Goal: Task Accomplishment & Management: Manage account settings

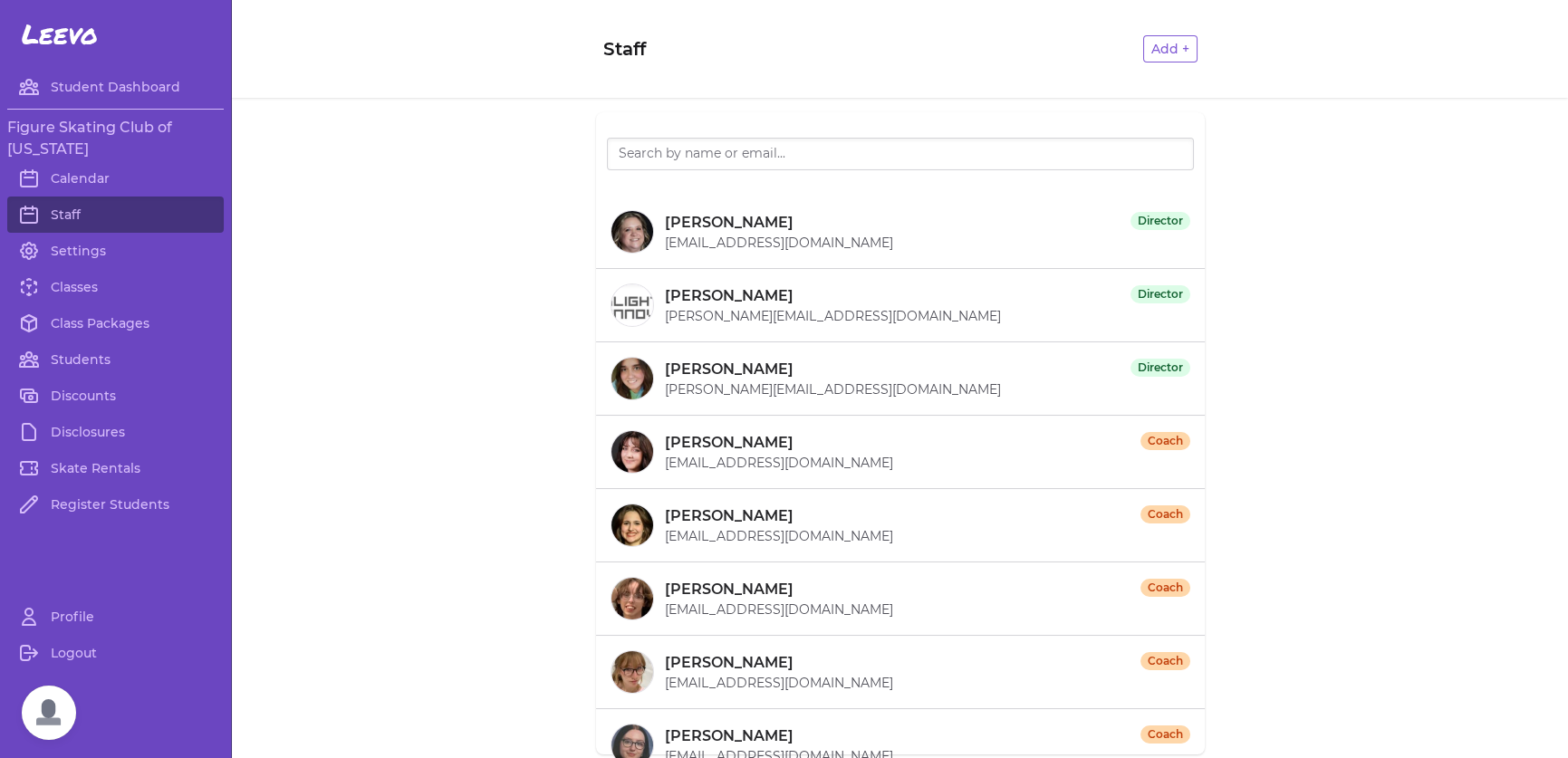
scroll to position [7793, 0]
click at [72, 352] on link "Students" at bounding box center [115, 360] width 216 height 37
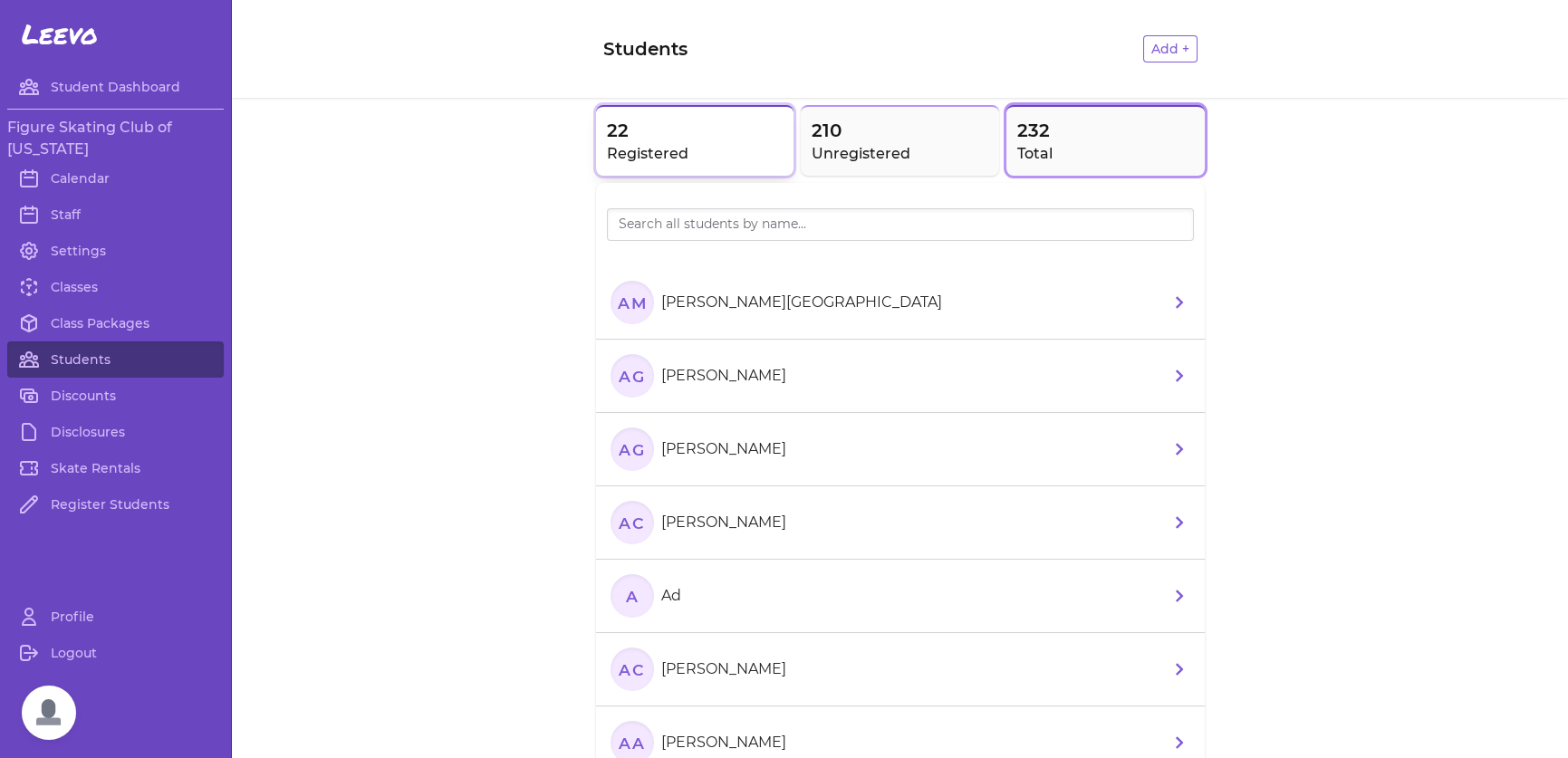
click at [643, 121] on span "22" at bounding box center [695, 131] width 176 height 26
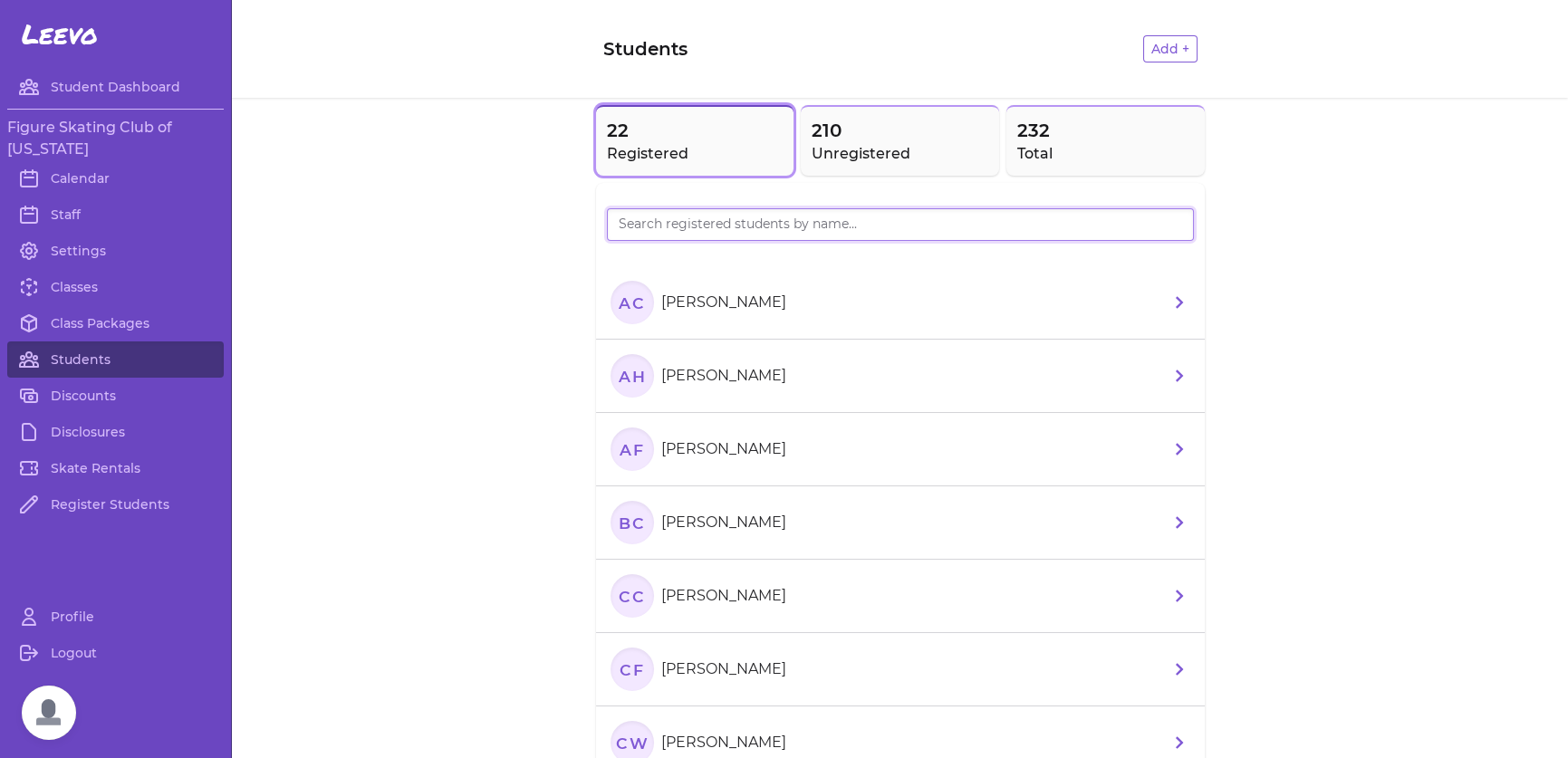
click at [784, 230] on input "search" at bounding box center [900, 225] width 587 height 33
type input "mar"
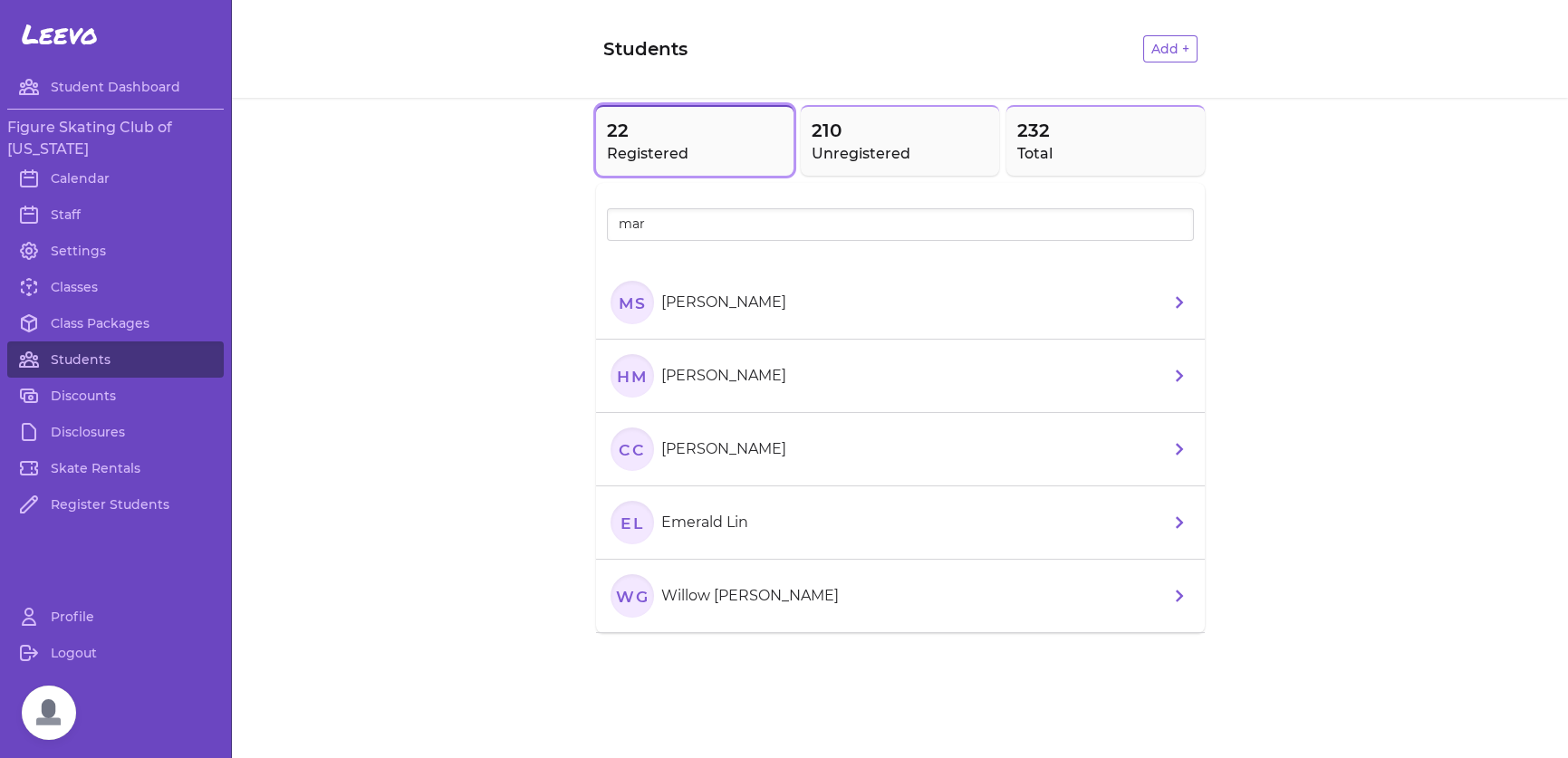
click at [760, 289] on section "Ms Marleigh sillavan" at bounding box center [702, 303] width 183 height 44
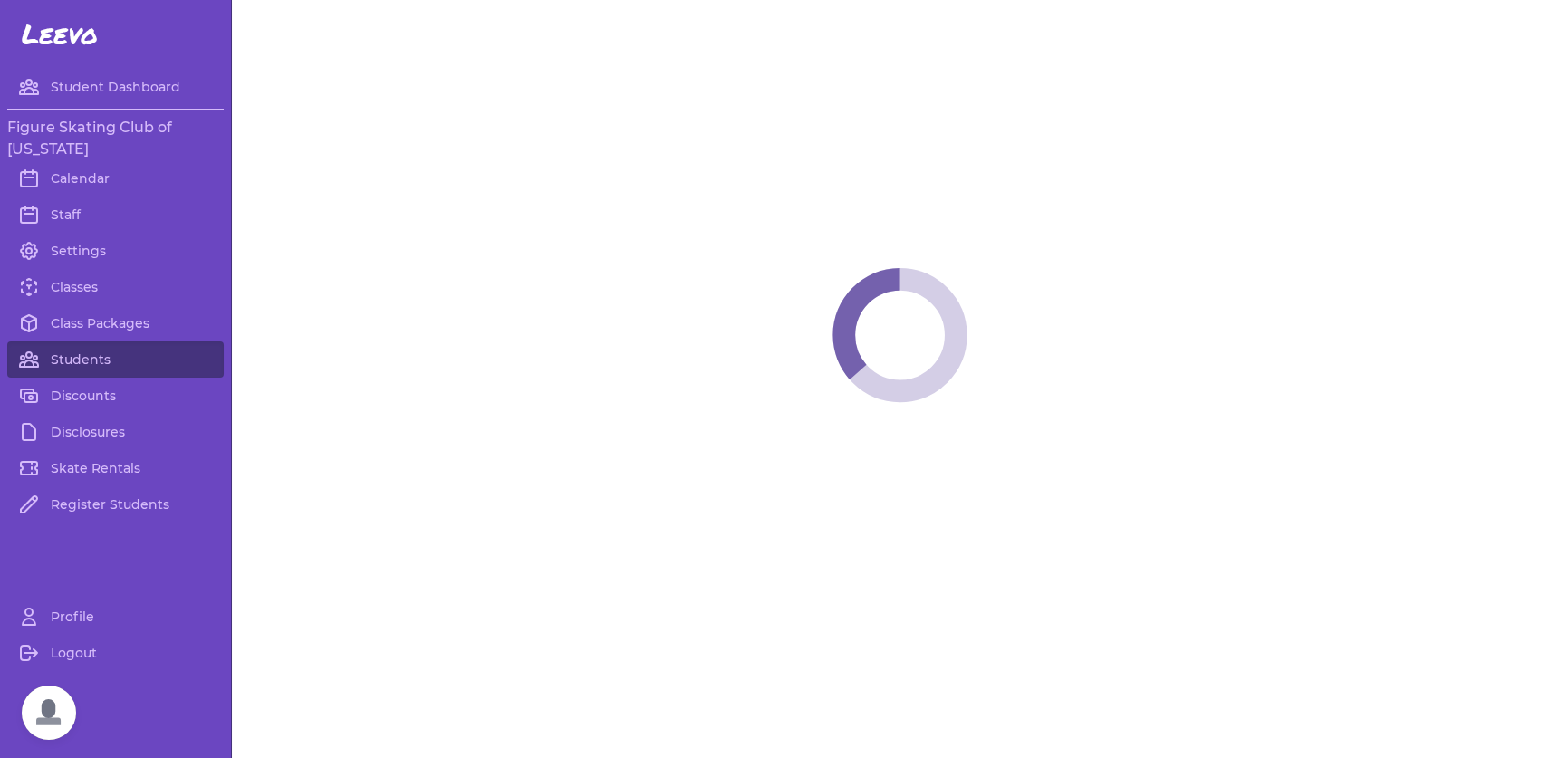
select select "LA"
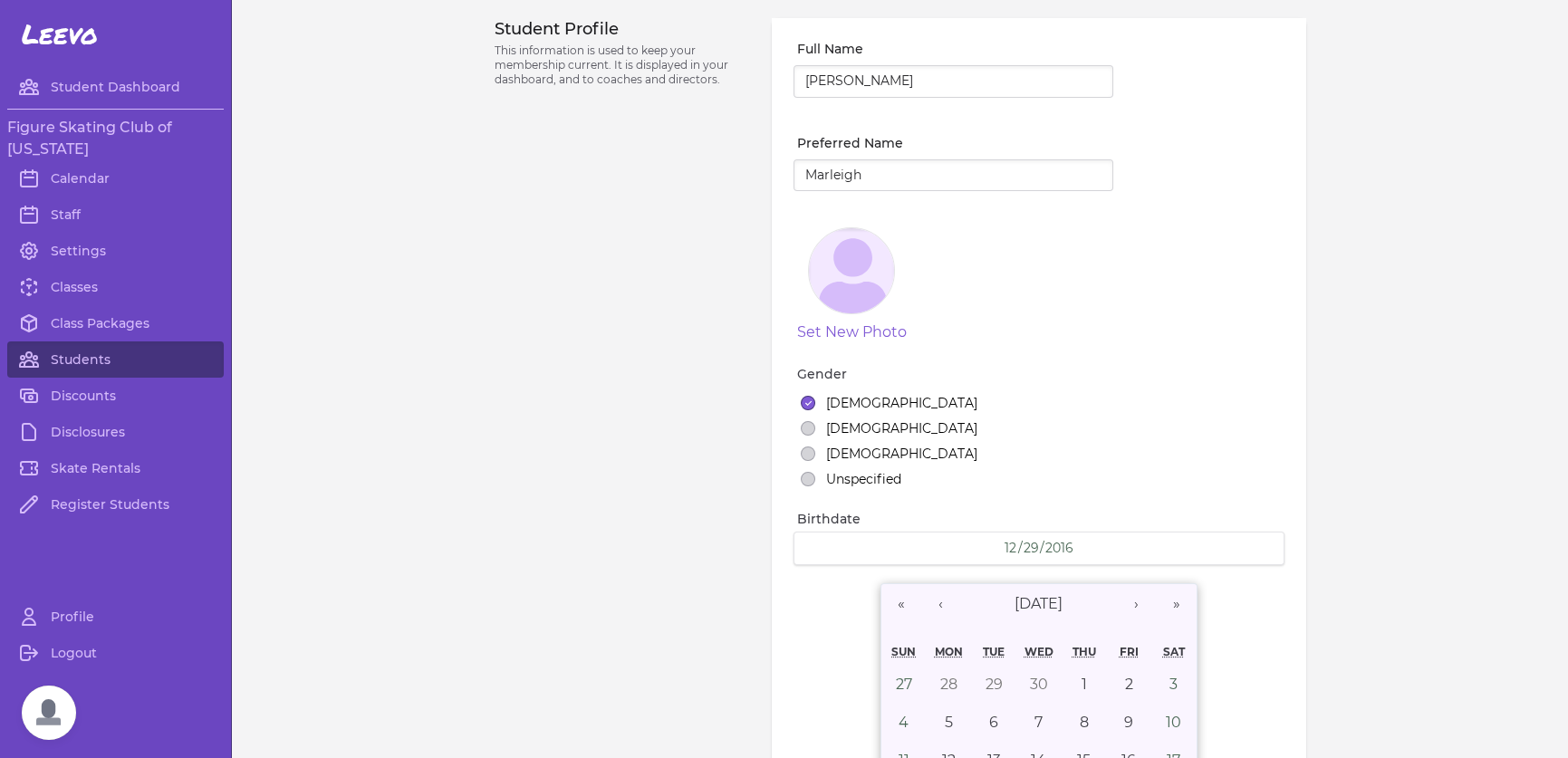
select select "1"
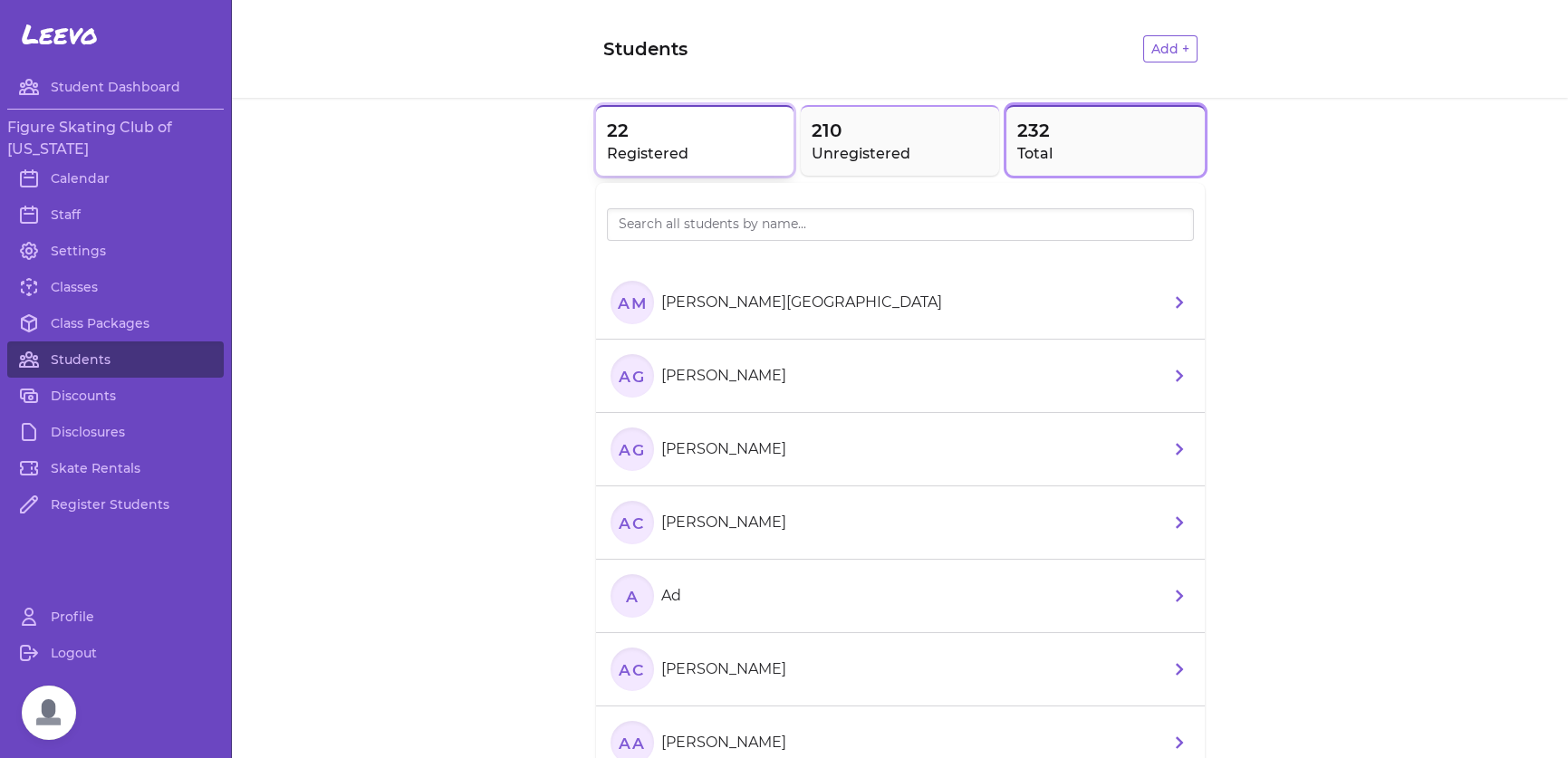
click at [762, 155] on h2 "Registered" at bounding box center [695, 154] width 176 height 22
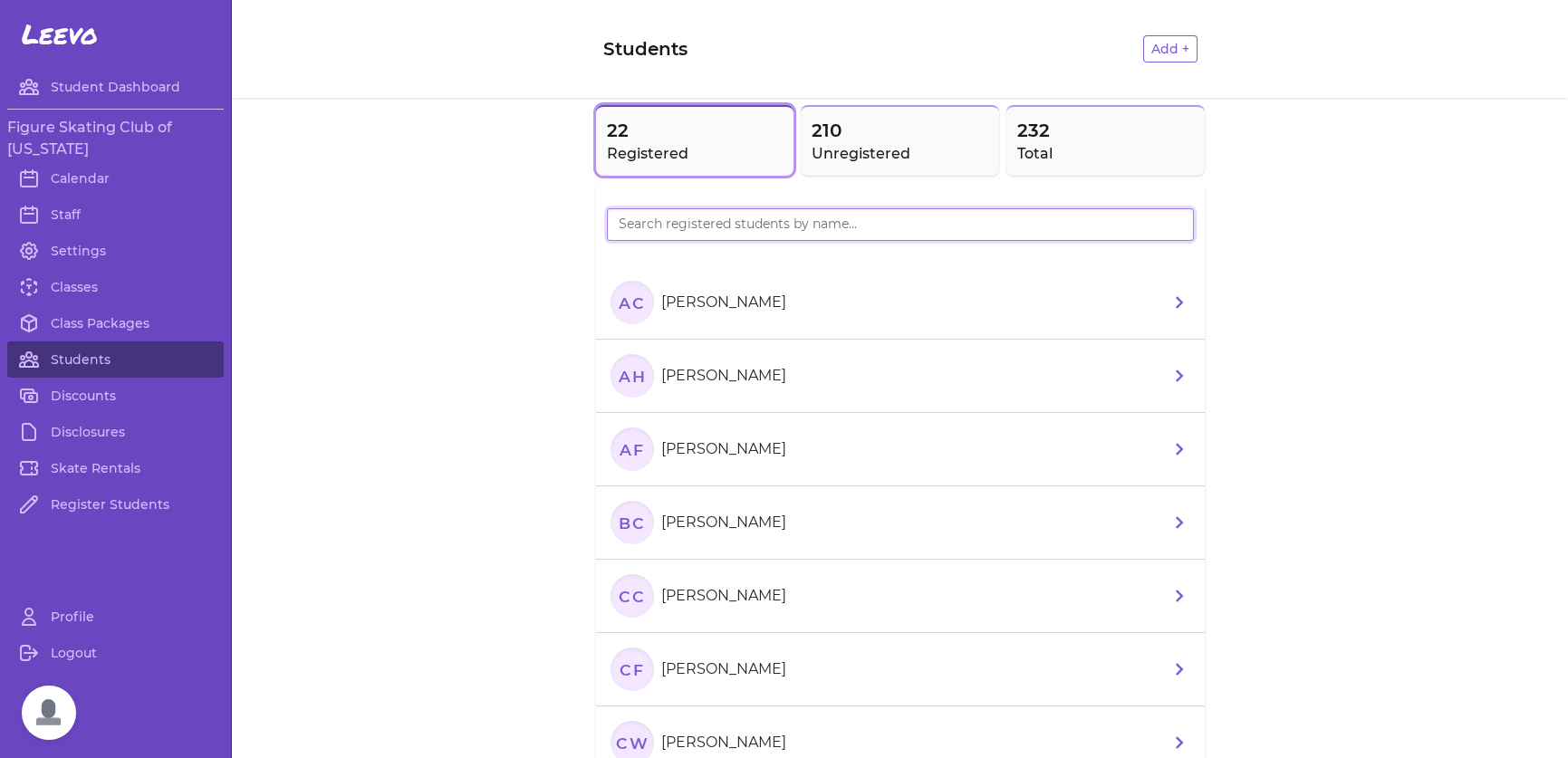
click at [770, 224] on input "search" at bounding box center [900, 225] width 587 height 33
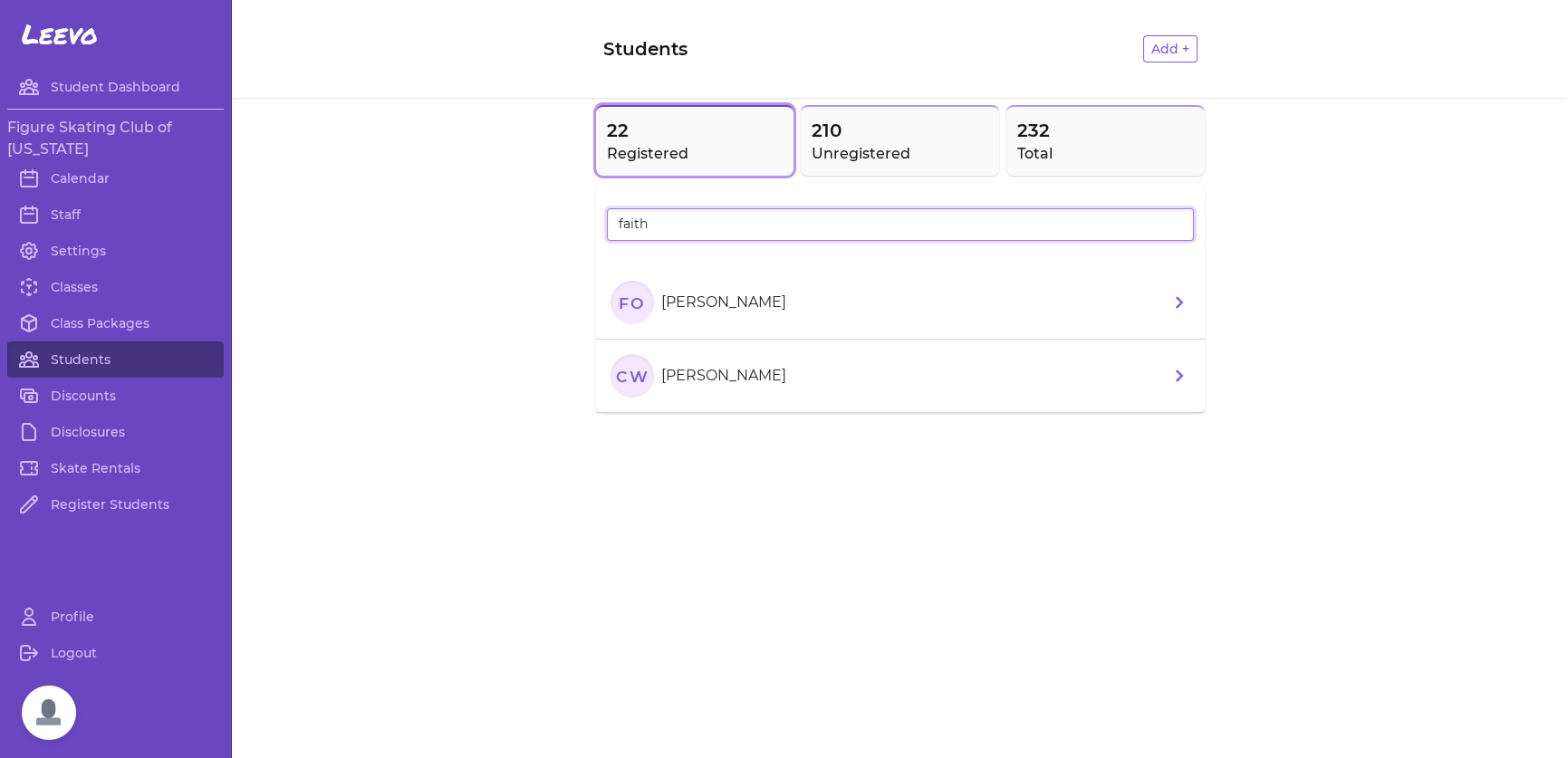
type input "faith"
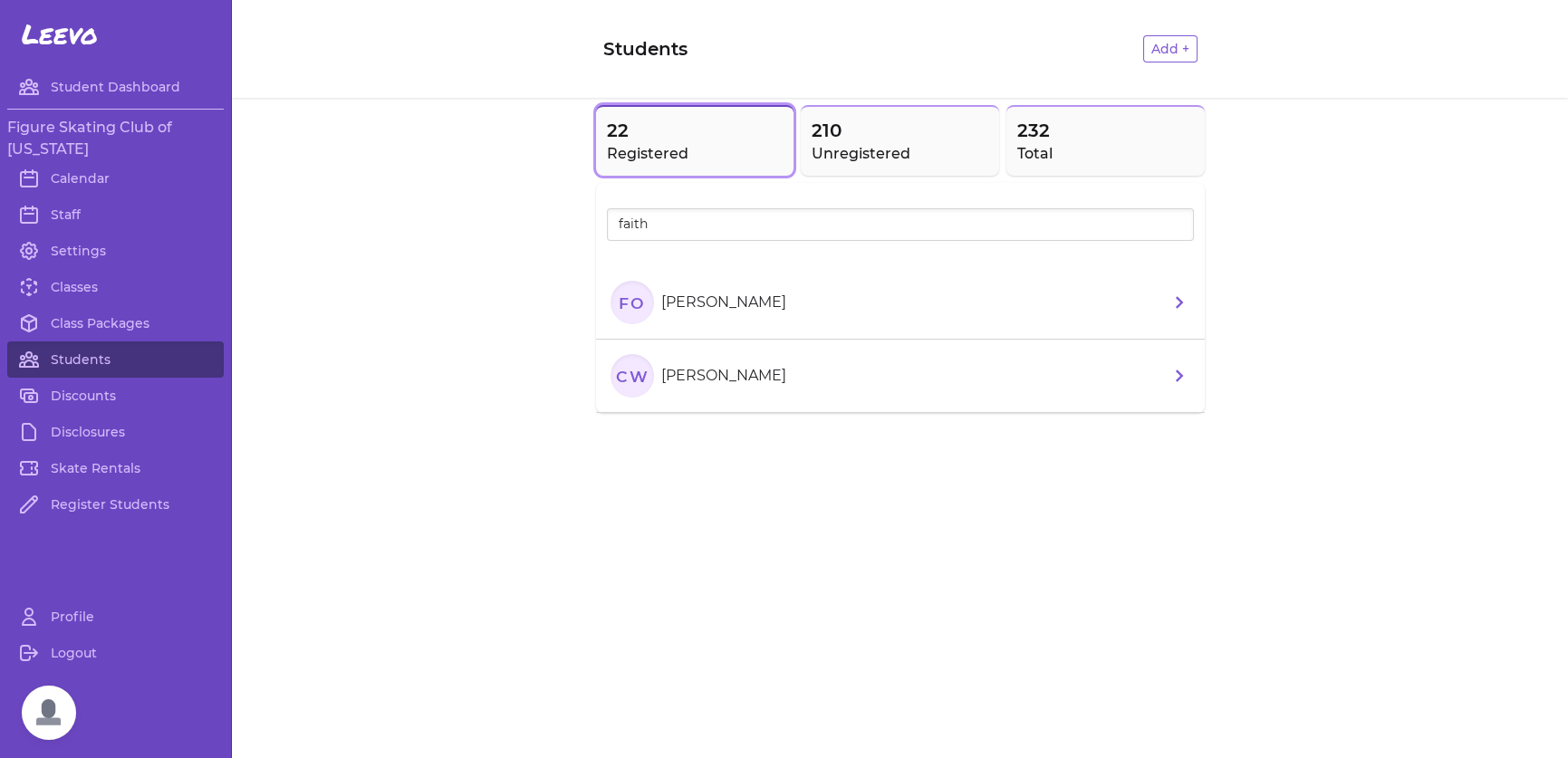
click at [765, 298] on li "FO Faith Ogden" at bounding box center [900, 303] width 609 height 73
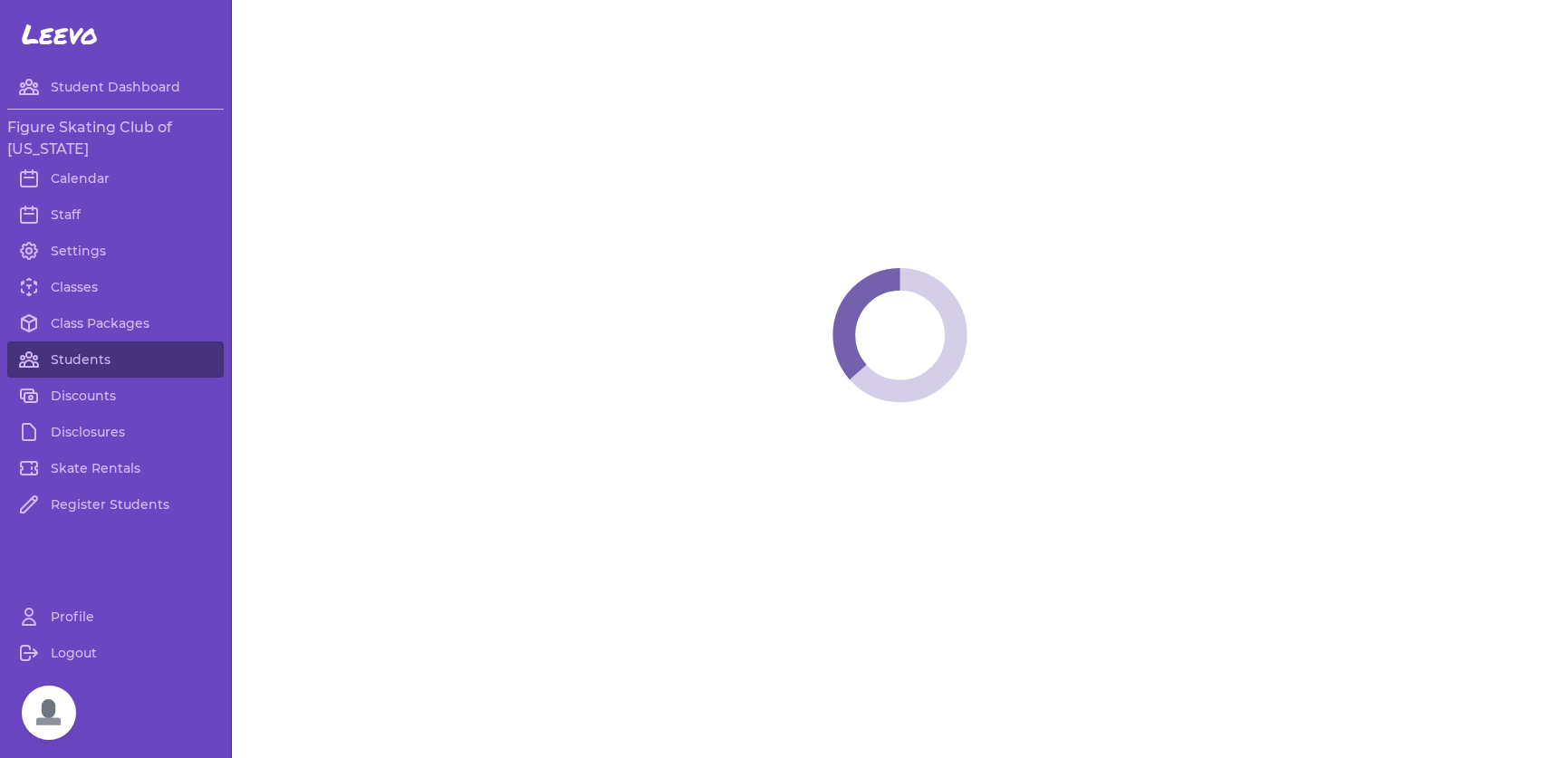
select select "LA"
select select "3"
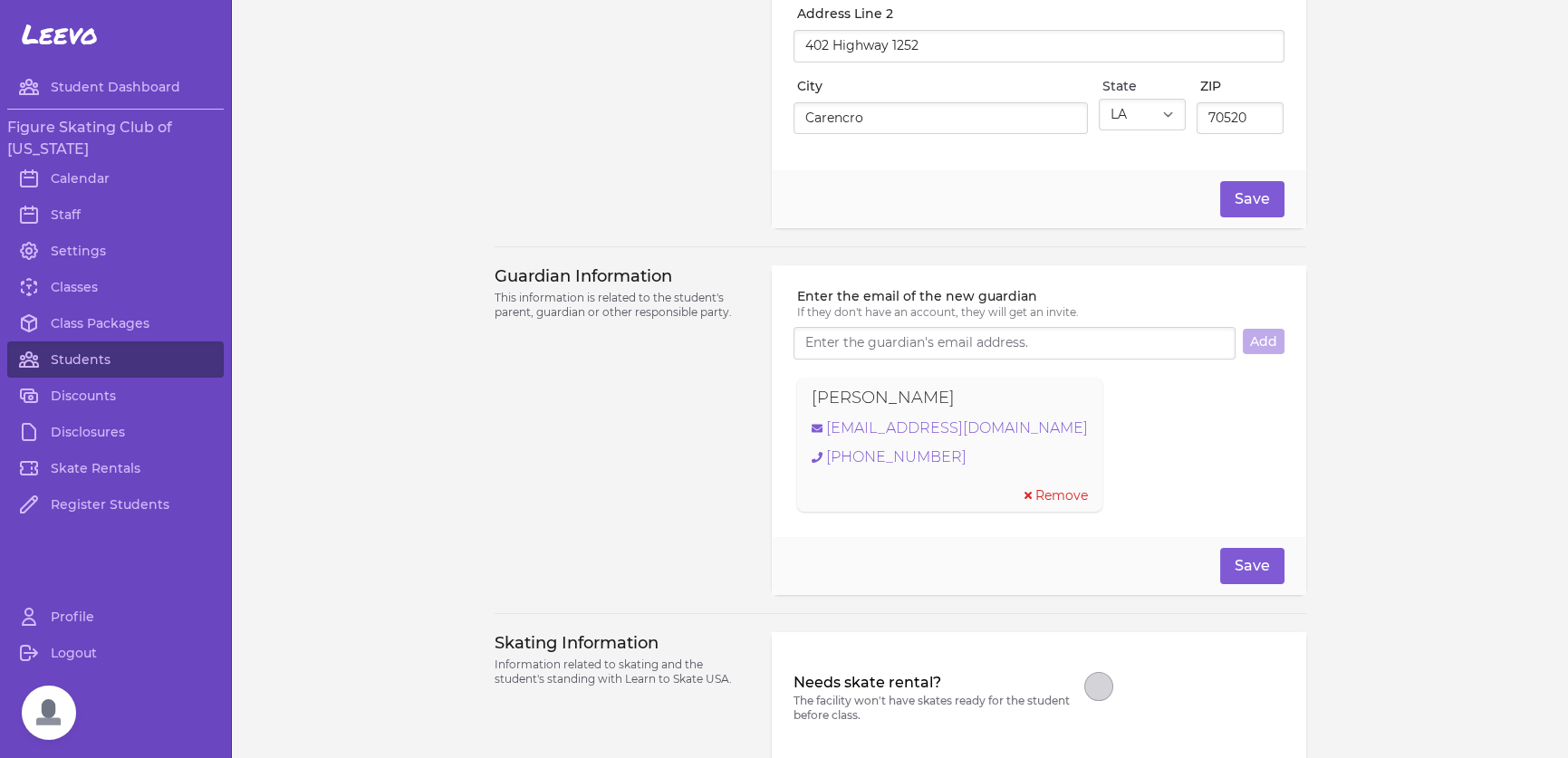
scroll to position [1428, 0]
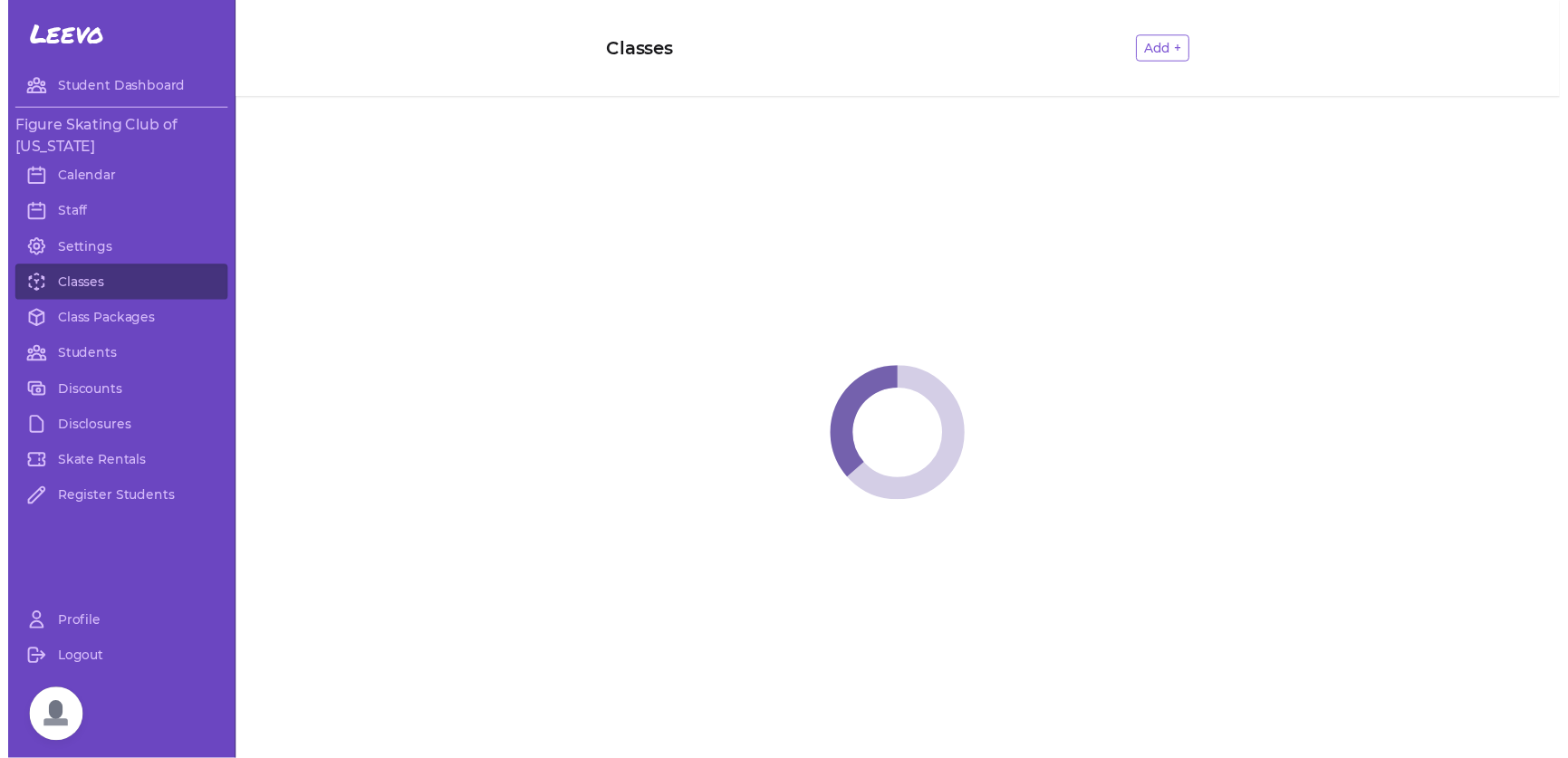
scroll to position [7793, 0]
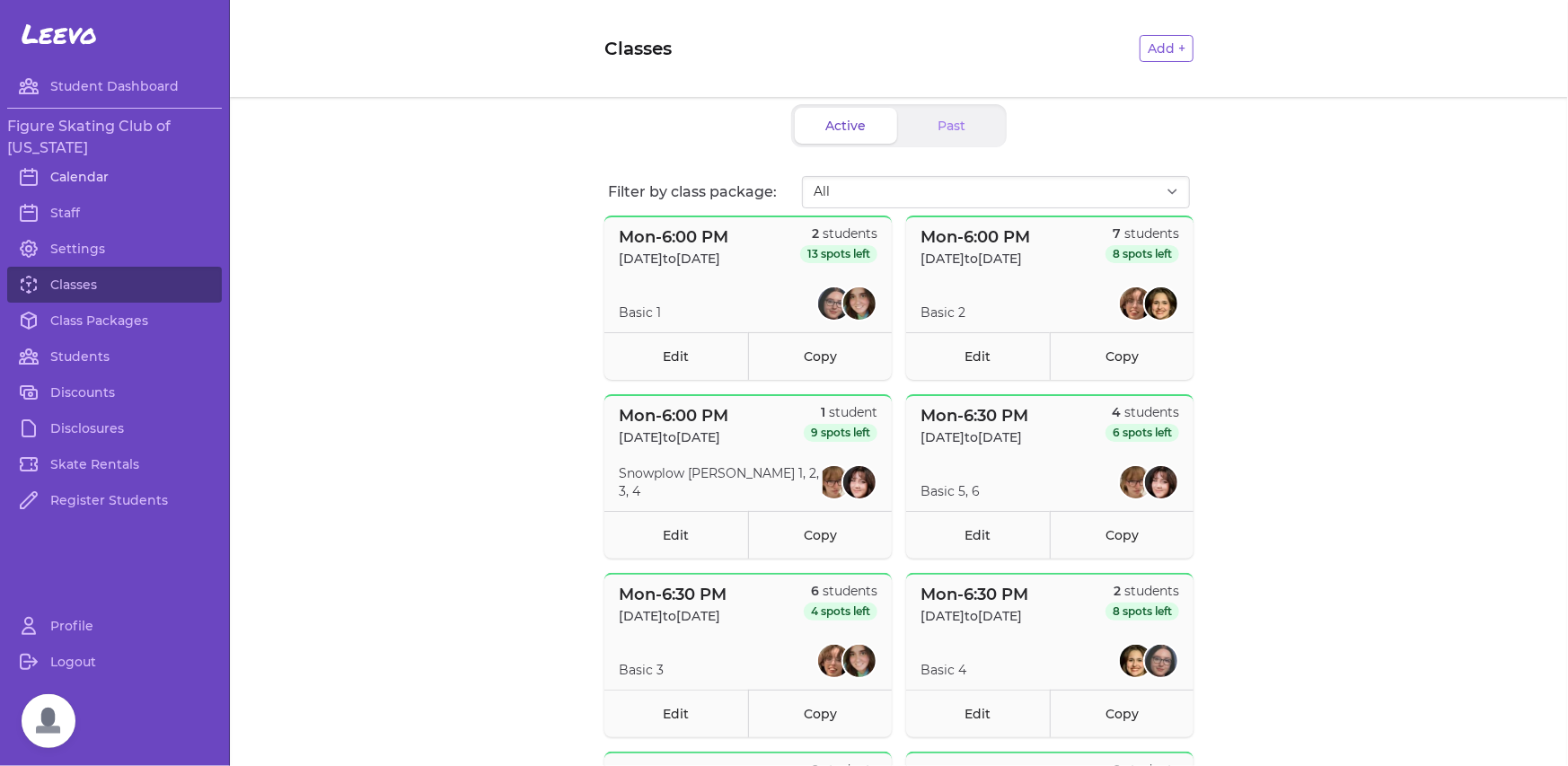
click at [83, 179] on link "Calendar" at bounding box center [114, 177] width 215 height 36
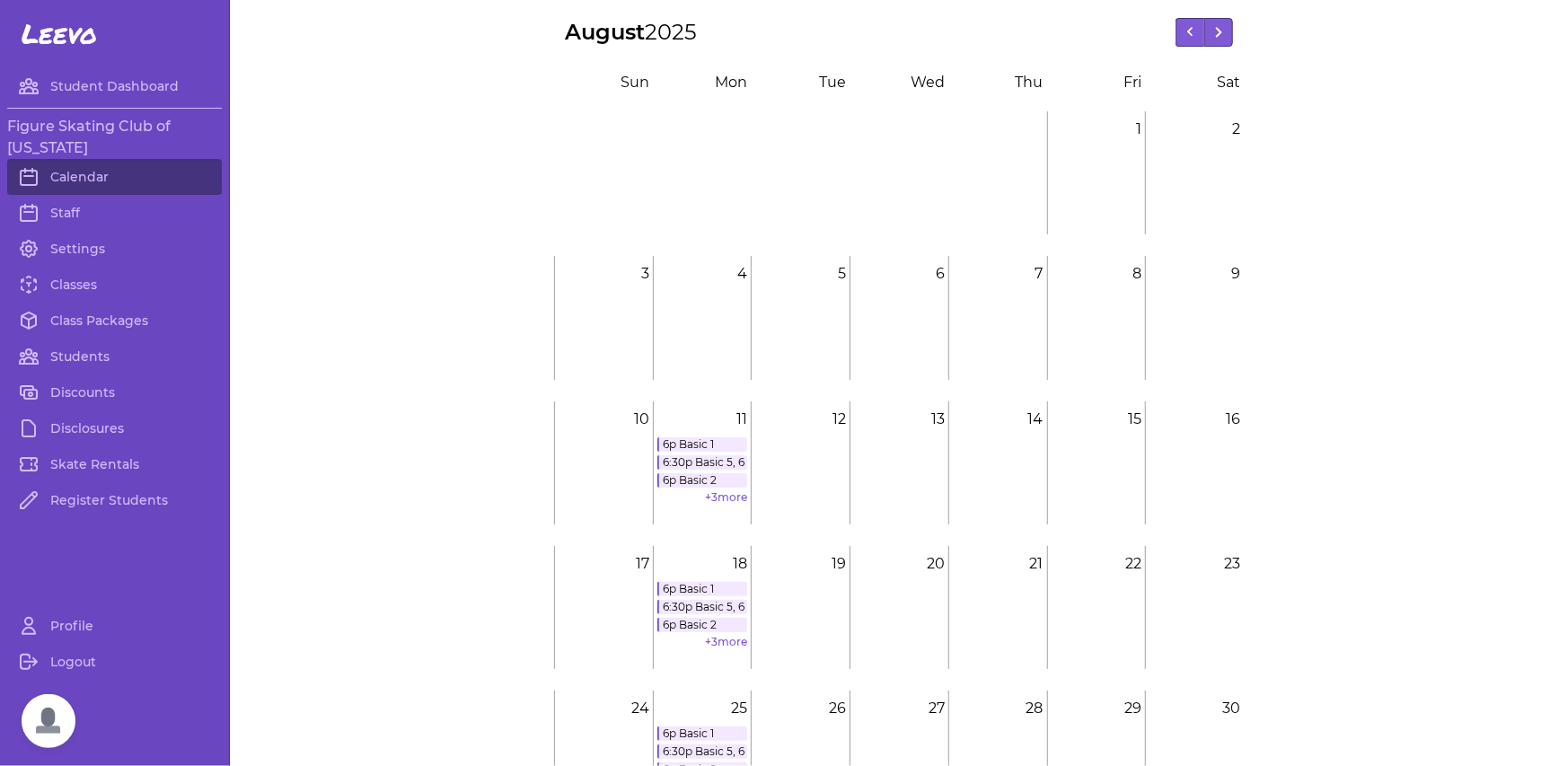
click at [704, 570] on p "18" at bounding box center [703, 564] width 98 height 36
click at [719, 586] on link "6p Basic 1" at bounding box center [703, 589] width 91 height 14
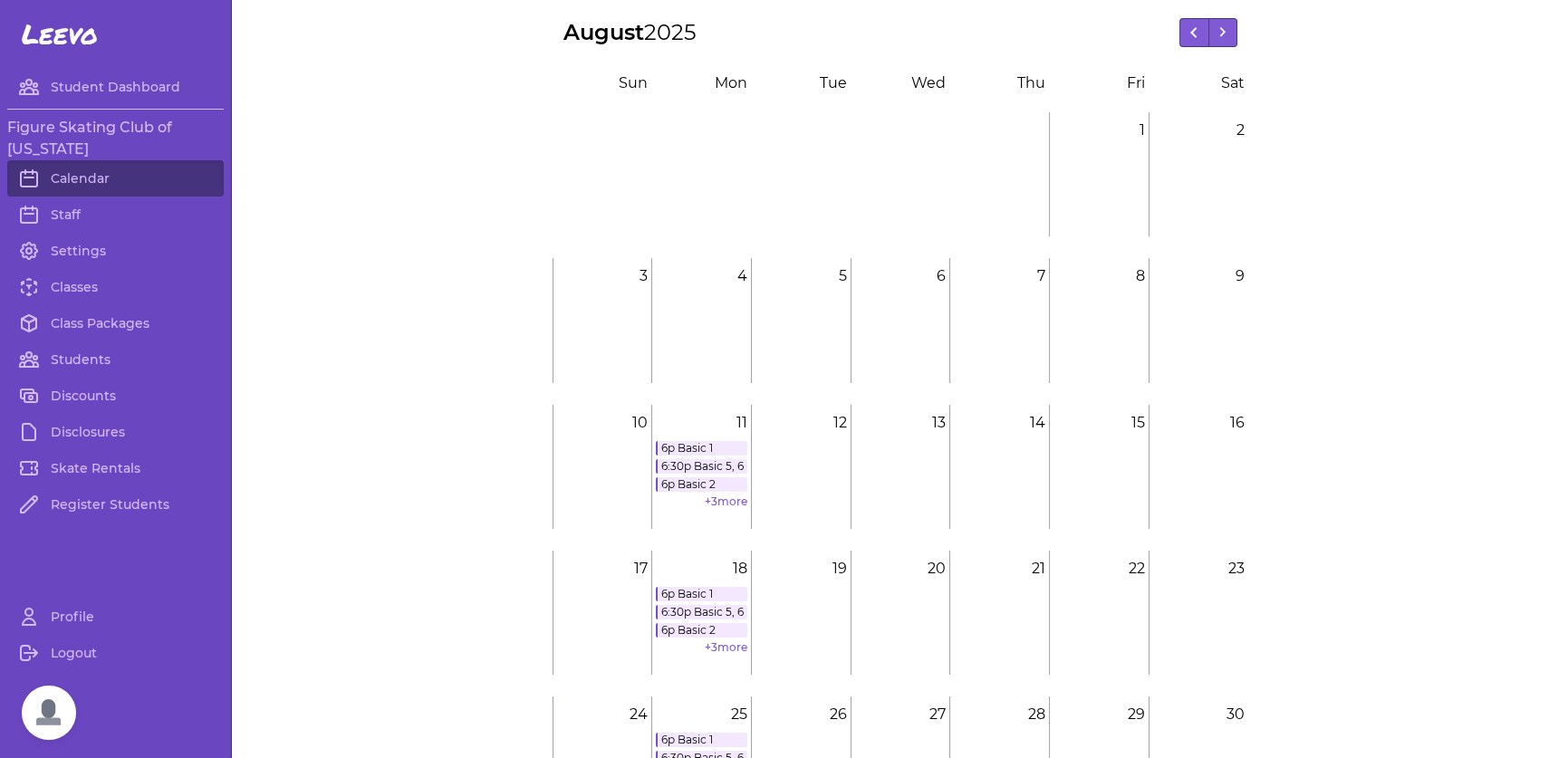
click at [29, 707] on span "Open chat" at bounding box center [49, 713] width 55 height 55
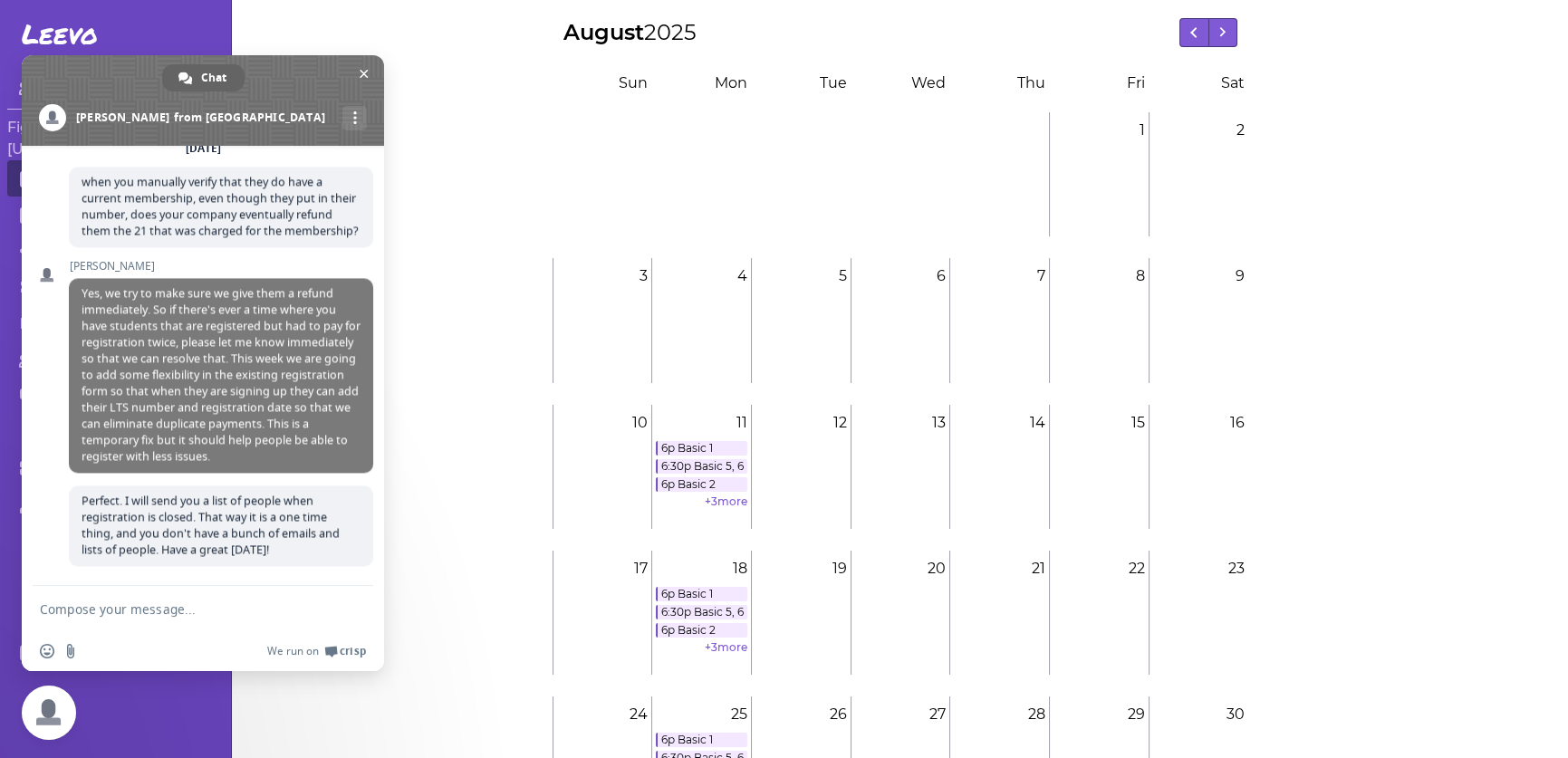
scroll to position [7810, 0]
click at [69, 612] on textarea "Compose your message..." at bounding box center [184, 609] width 289 height 46
click at [69, 611] on textarea "Compose your message..." at bounding box center [184, 609] width 289 height 46
click at [83, 605] on textarea "Compose your message..." at bounding box center [184, 609] width 289 height 46
click at [365, 71] on span "Close chat" at bounding box center [364, 73] width 9 height 12
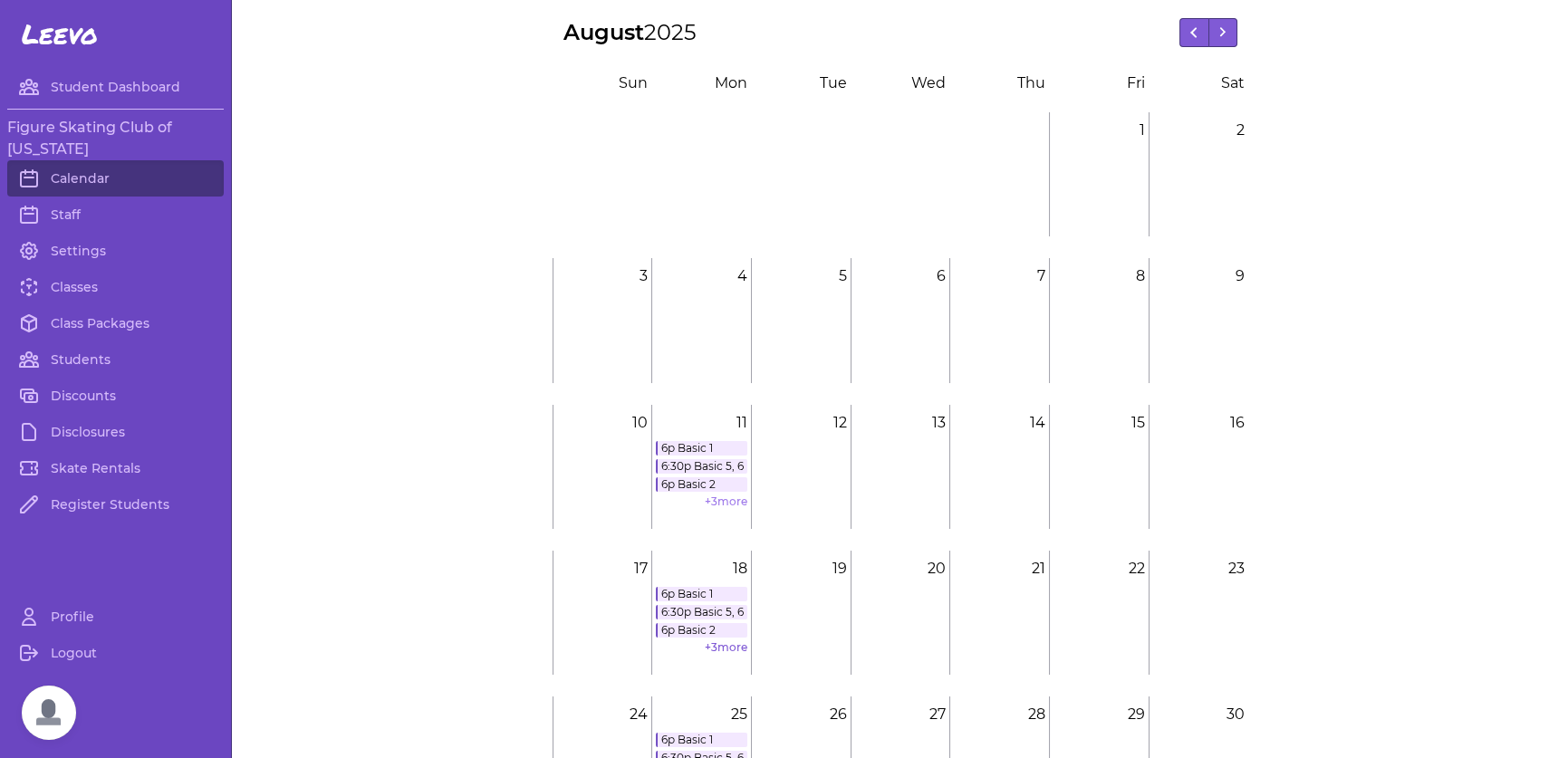
click at [717, 500] on link "+ 3 more" at bounding box center [726, 501] width 43 height 14
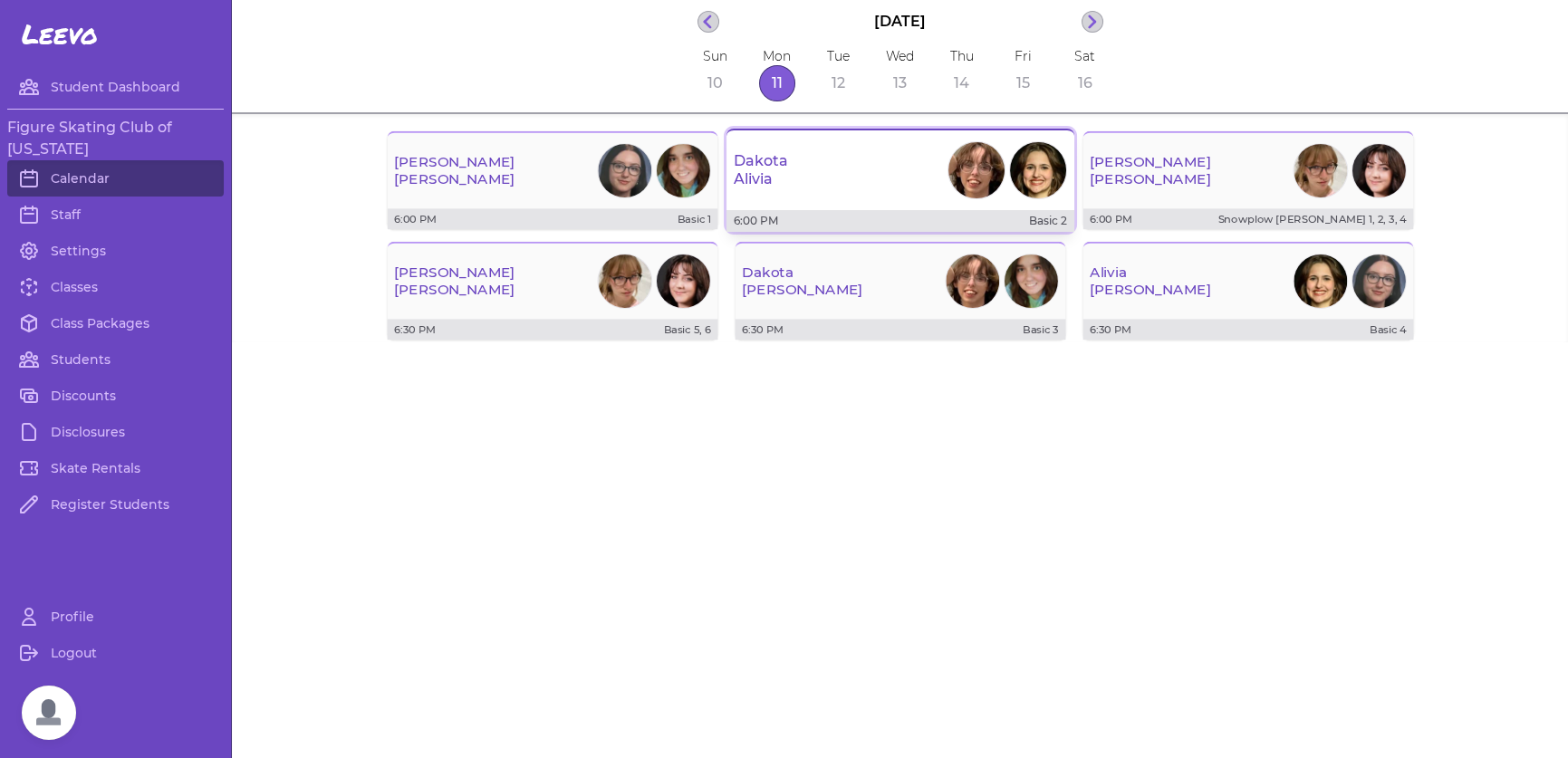
click at [895, 158] on div "[PERSON_NAME]" at bounding box center [900, 170] width 348 height 65
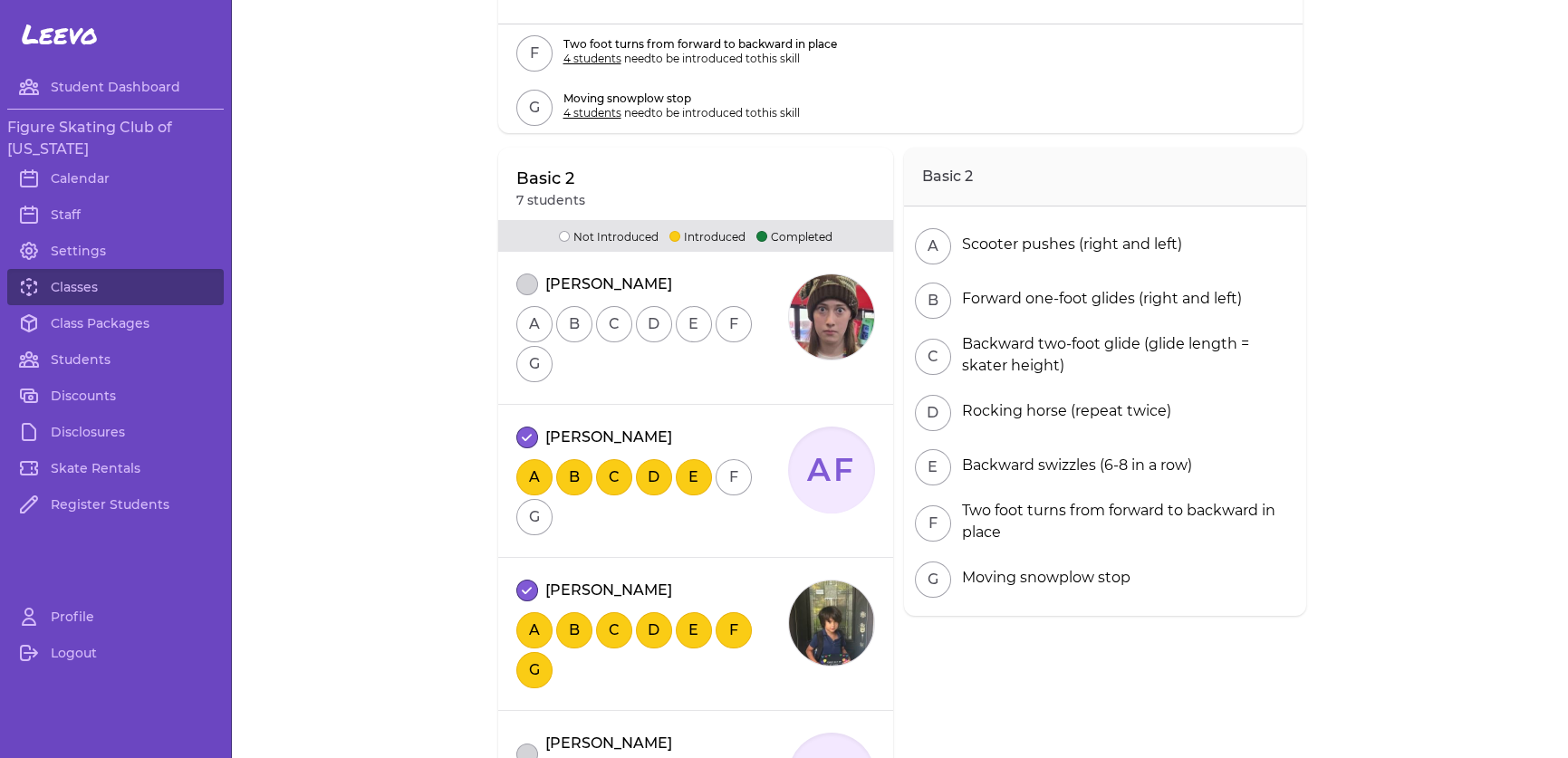
scroll to position [172, 0]
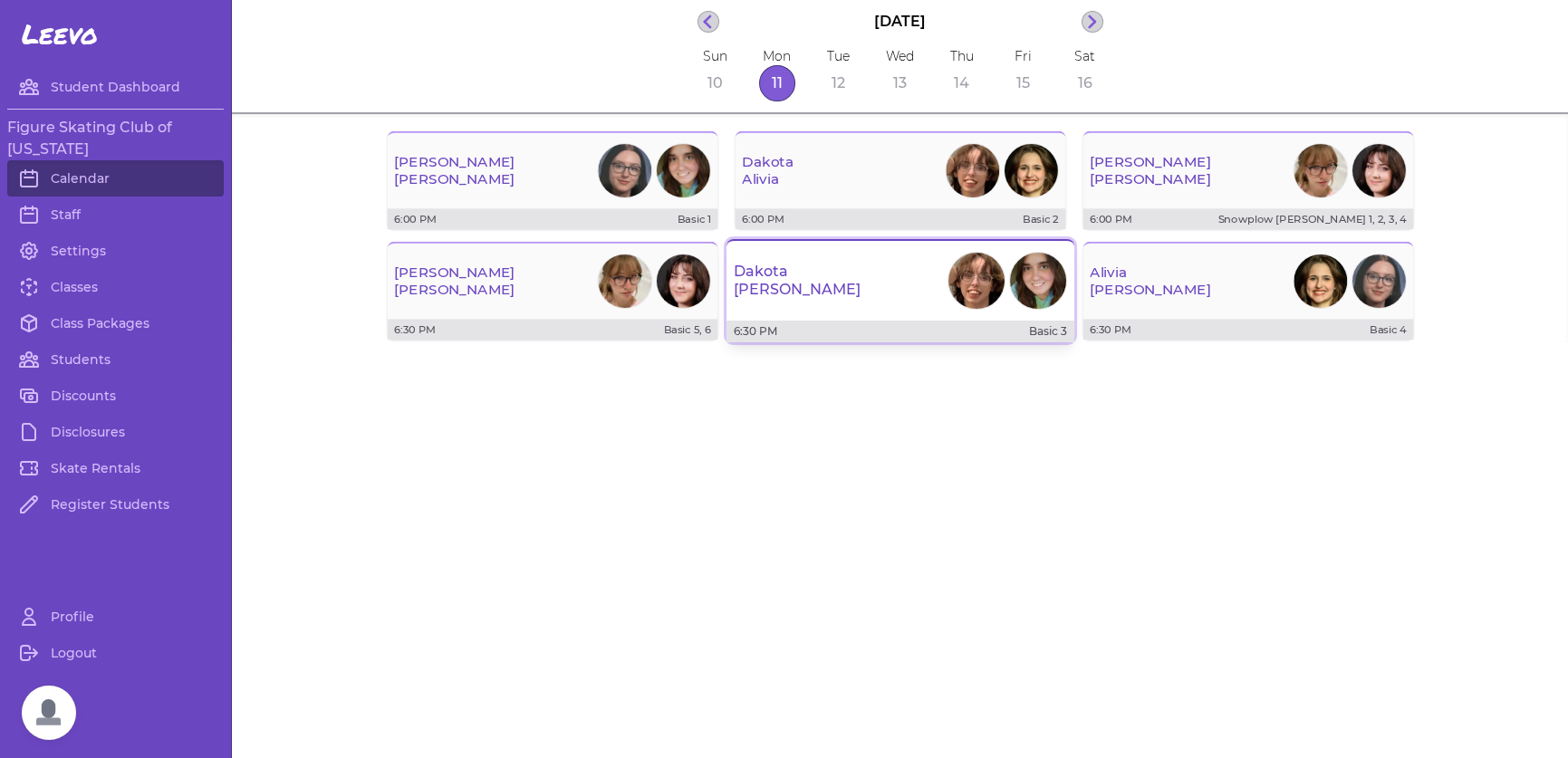
click at [914, 291] on div "[PERSON_NAME]" at bounding box center [900, 280] width 348 height 65
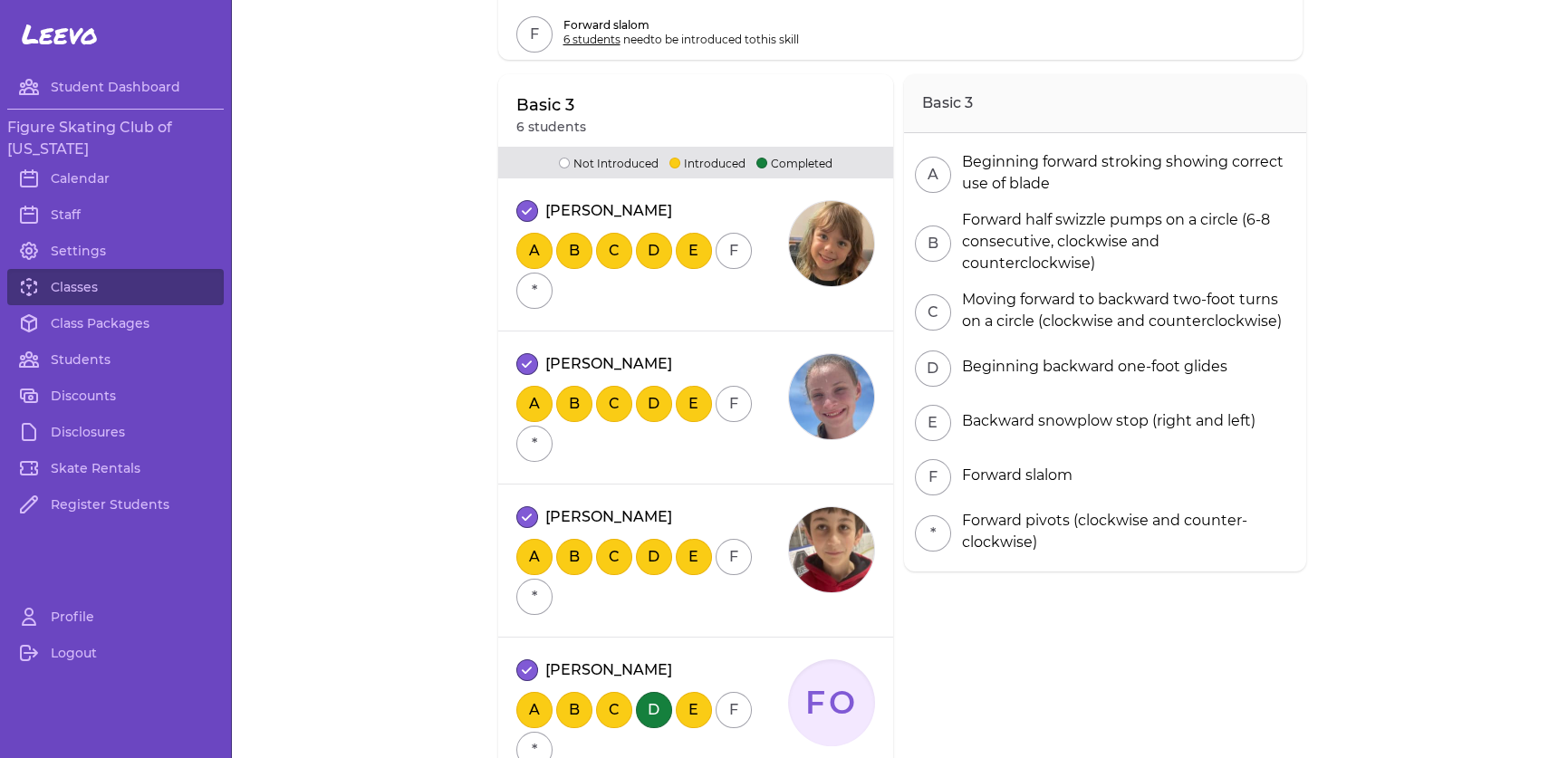
scroll to position [181, 0]
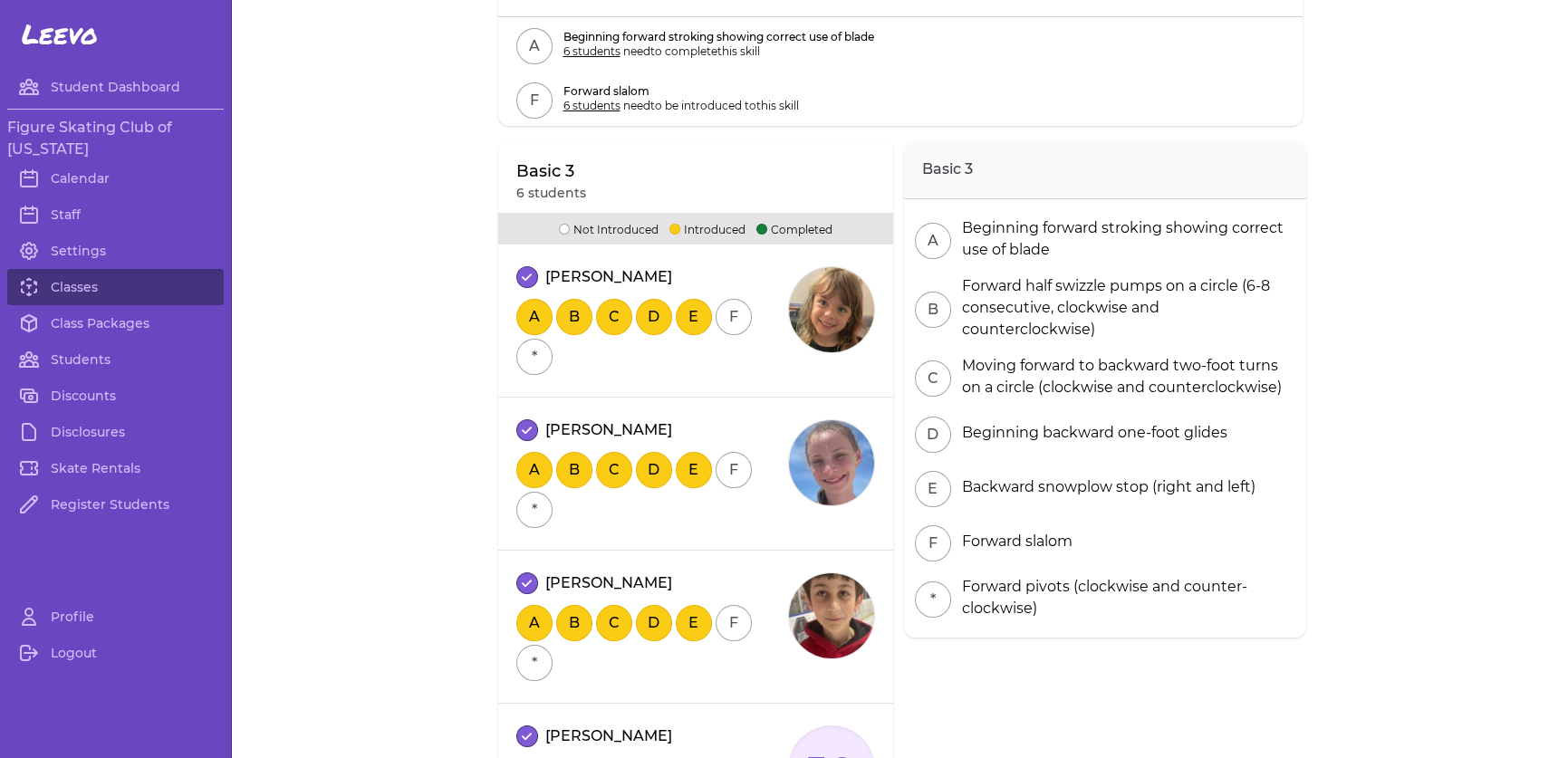
click at [77, 721] on div "Profile Logout" at bounding box center [115, 671] width 231 height 145
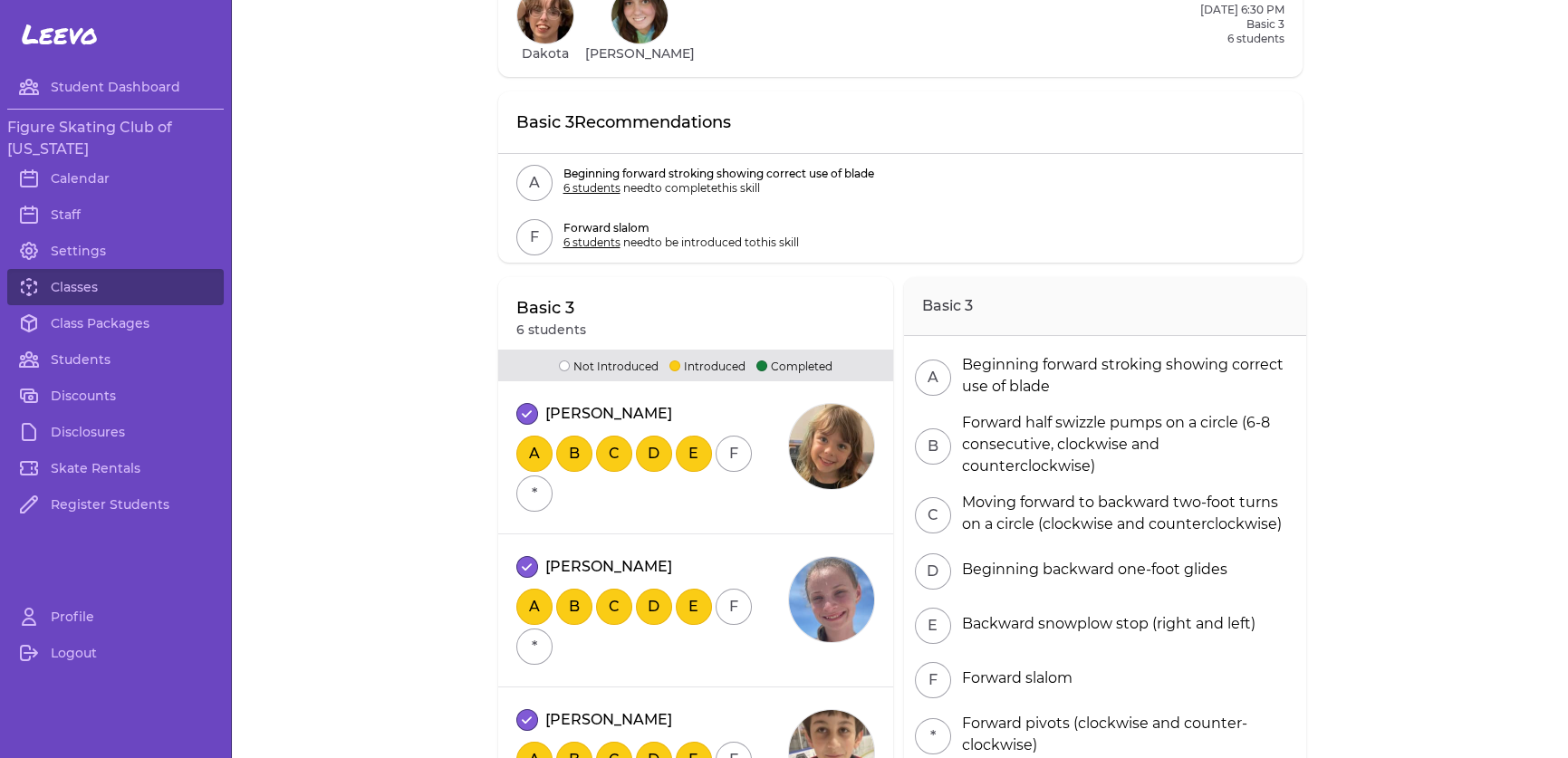
scroll to position [0, 0]
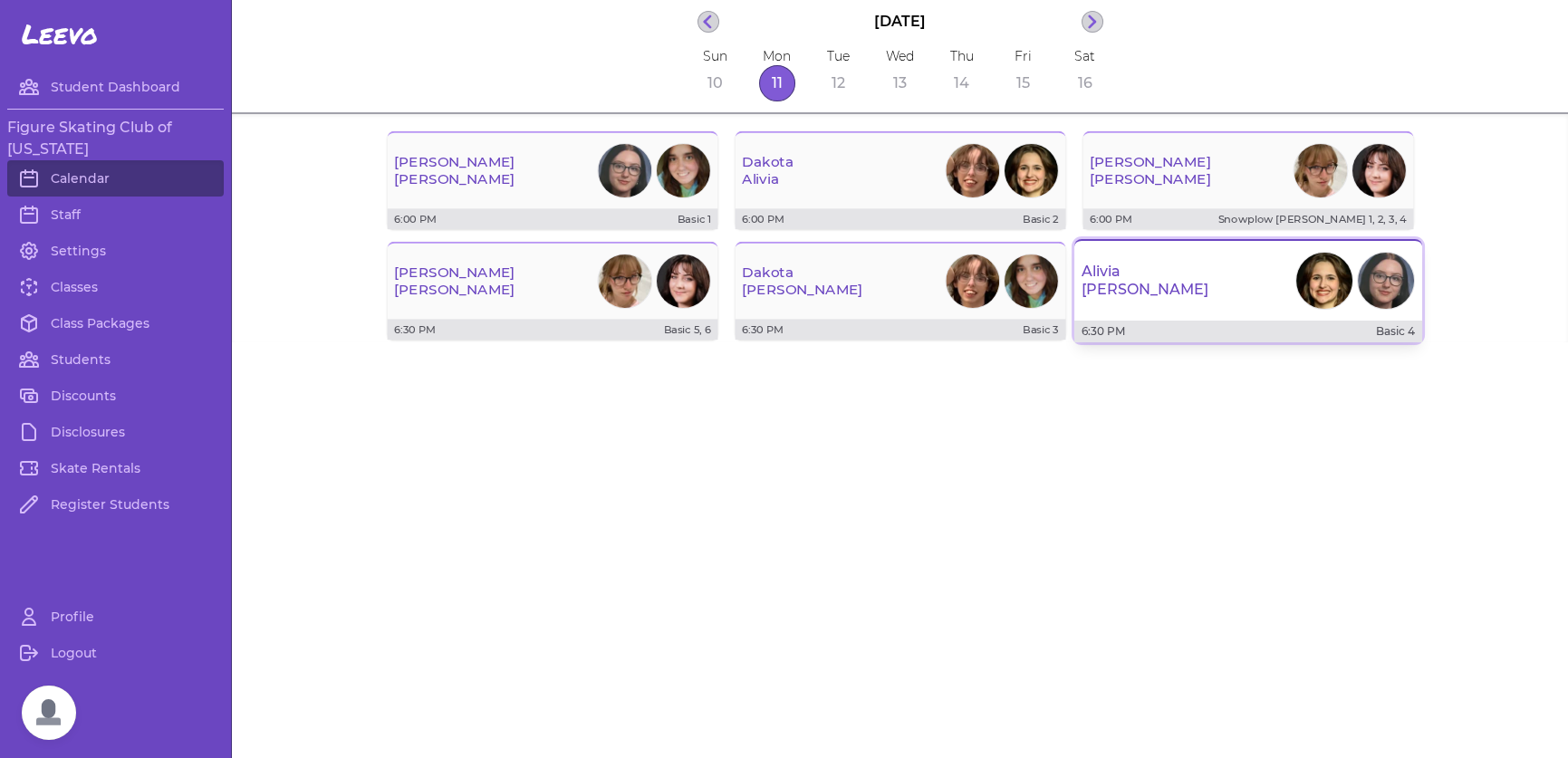
click at [1140, 305] on div "[PERSON_NAME]" at bounding box center [1248, 280] width 348 height 65
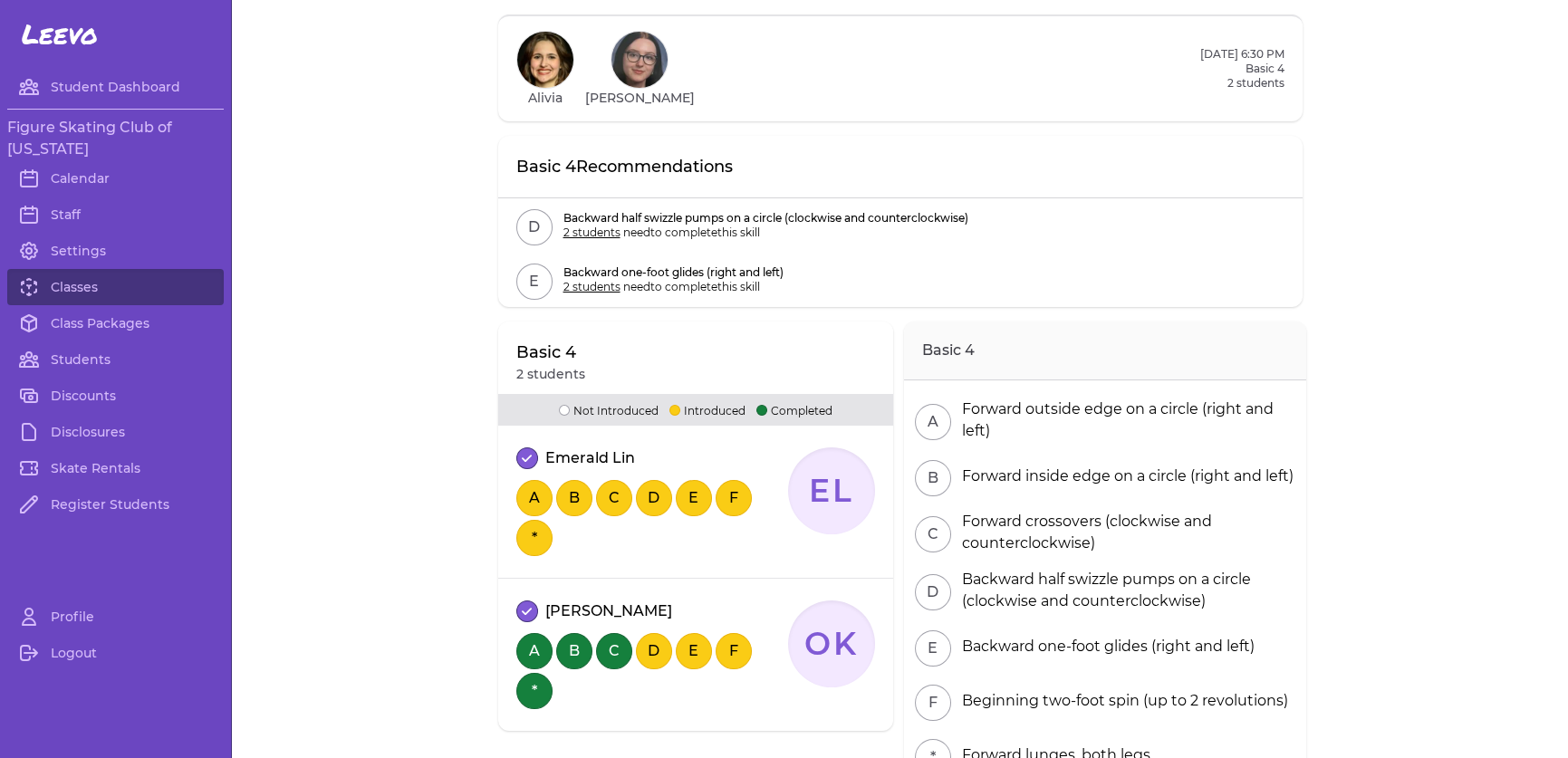
scroll to position [14, 0]
click at [109, 161] on link "Calendar" at bounding box center [115, 179] width 216 height 37
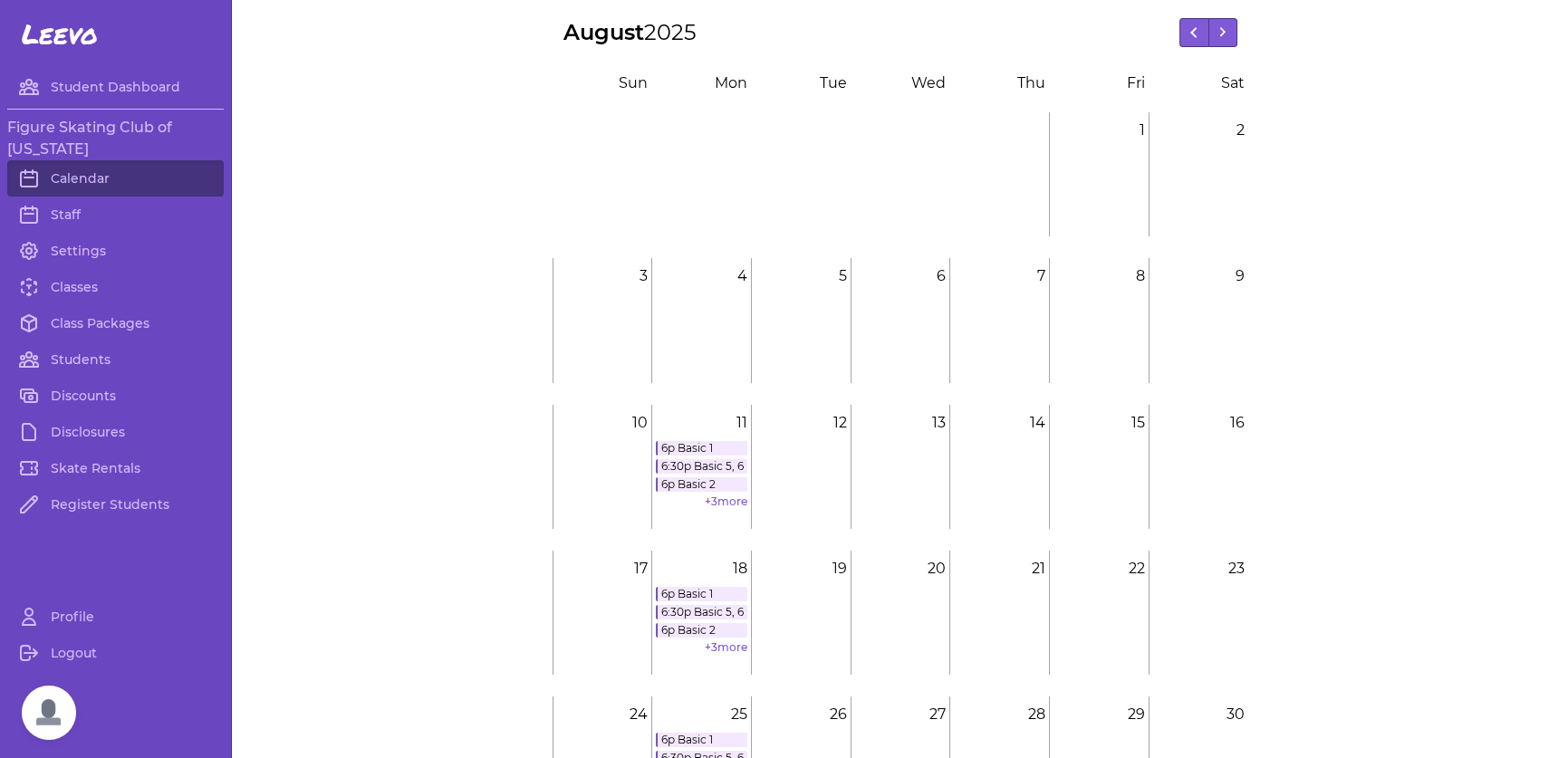
click at [51, 700] on span "Open chat" at bounding box center [49, 713] width 55 height 55
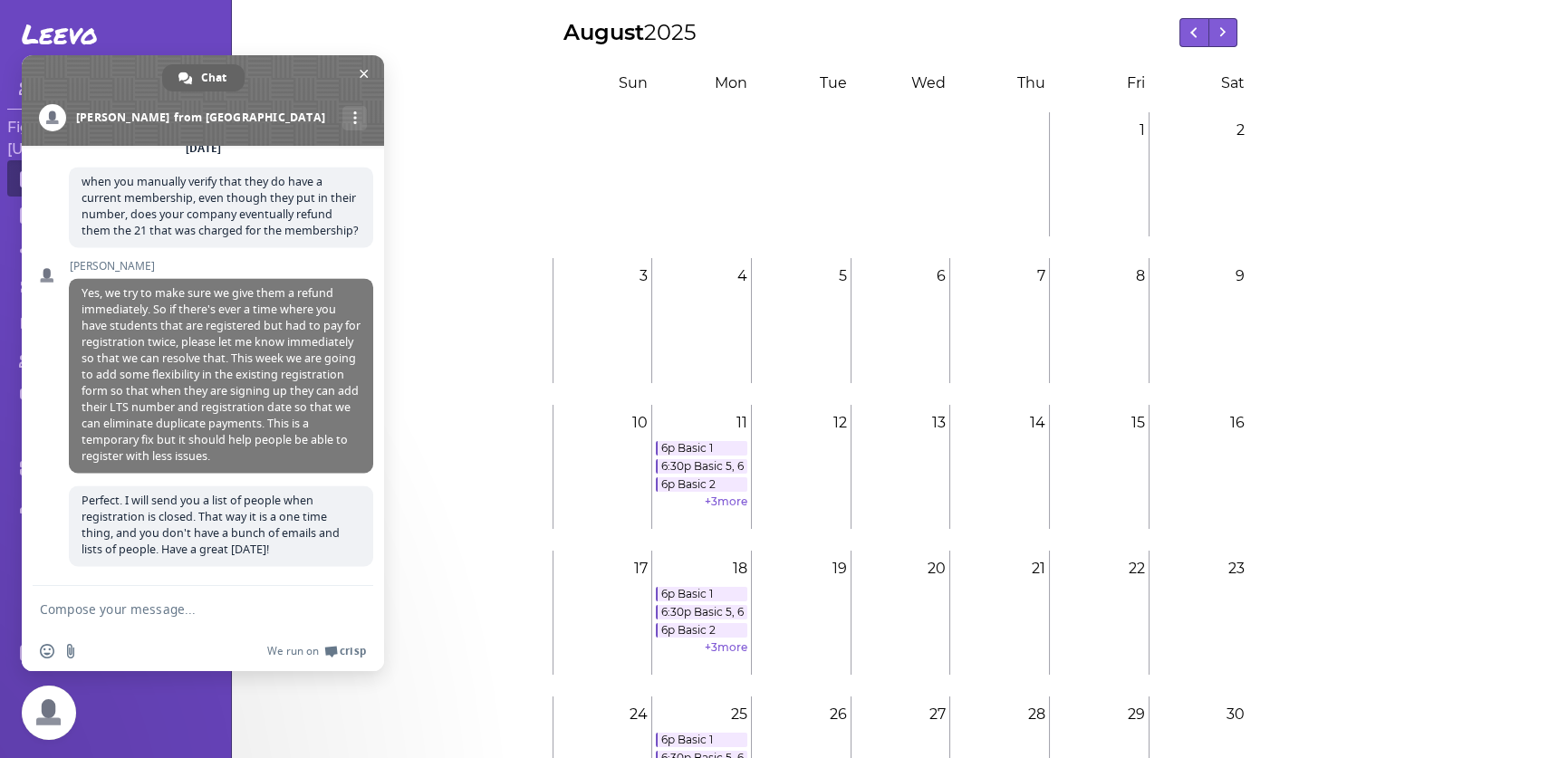
click at [90, 607] on textarea "Compose your message..." at bounding box center [184, 609] width 289 height 46
click at [342, 122] on link "More channels" at bounding box center [354, 118] width 25 height 25
click at [192, 155] on link "Continue on Email" at bounding box center [203, 159] width 33 height 33
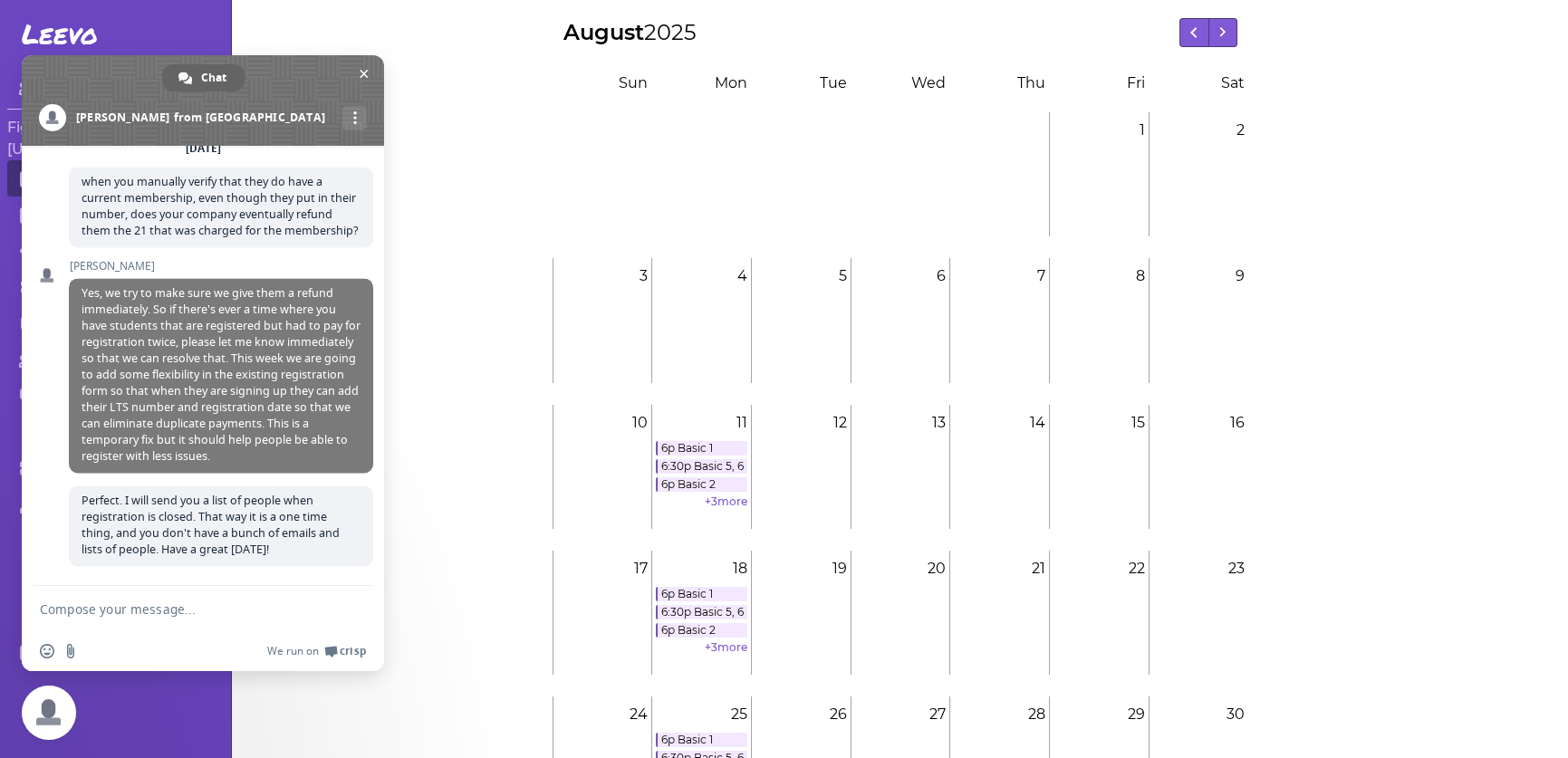
click at [207, 603] on textarea "Compose your message..." at bounding box center [184, 609] width 289 height 46
click at [338, 657] on link "We run on Crisp" at bounding box center [317, 651] width 99 height 15
click at [132, 621] on textarea "Compose your message..." at bounding box center [184, 609] width 289 height 46
click at [125, 609] on textarea "Compose your message..." at bounding box center [184, 609] width 289 height 46
click at [66, 115] on span at bounding box center [53, 118] width 27 height 27
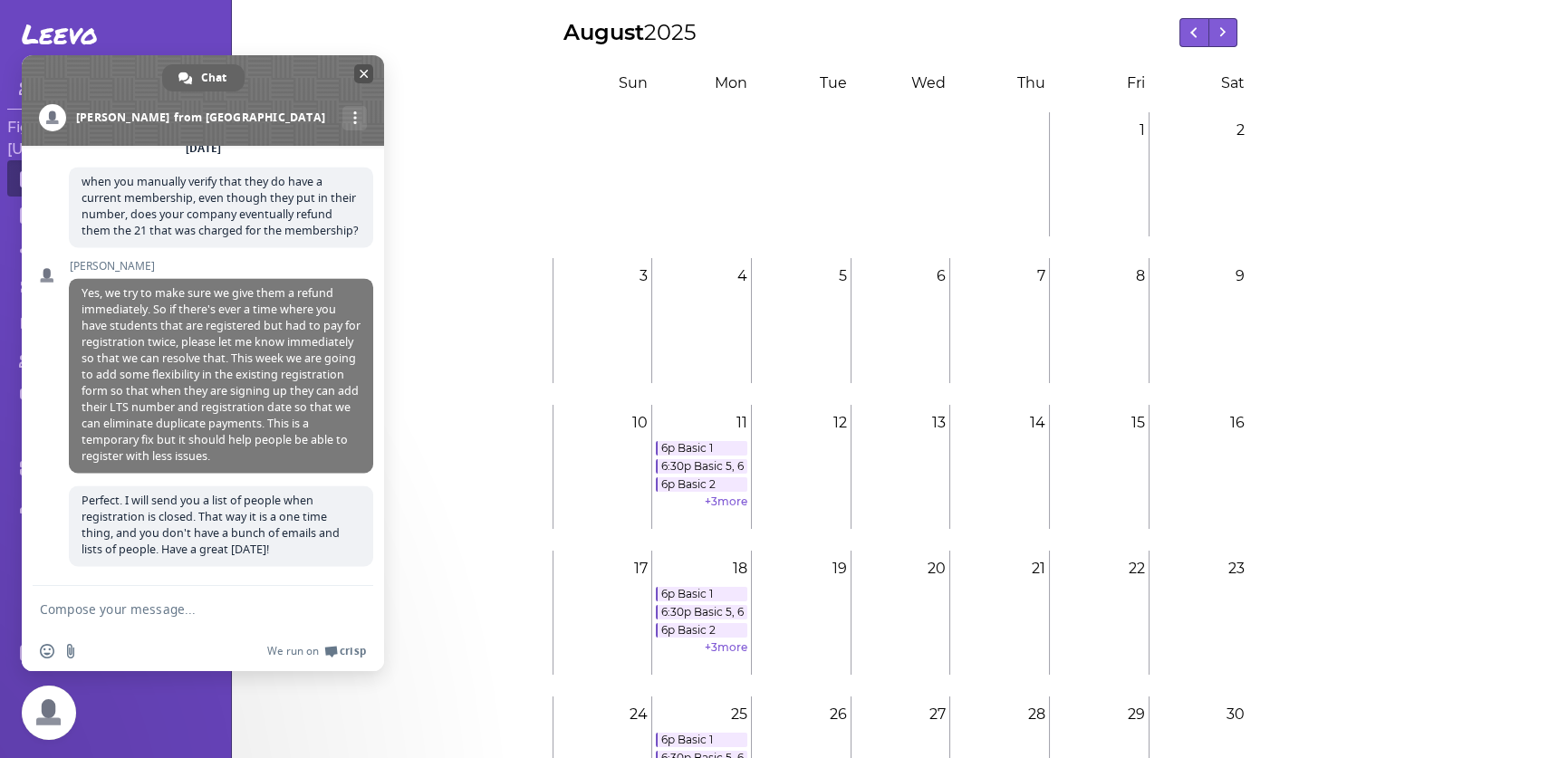
click at [362, 74] on span "Close chat" at bounding box center [364, 73] width 9 height 12
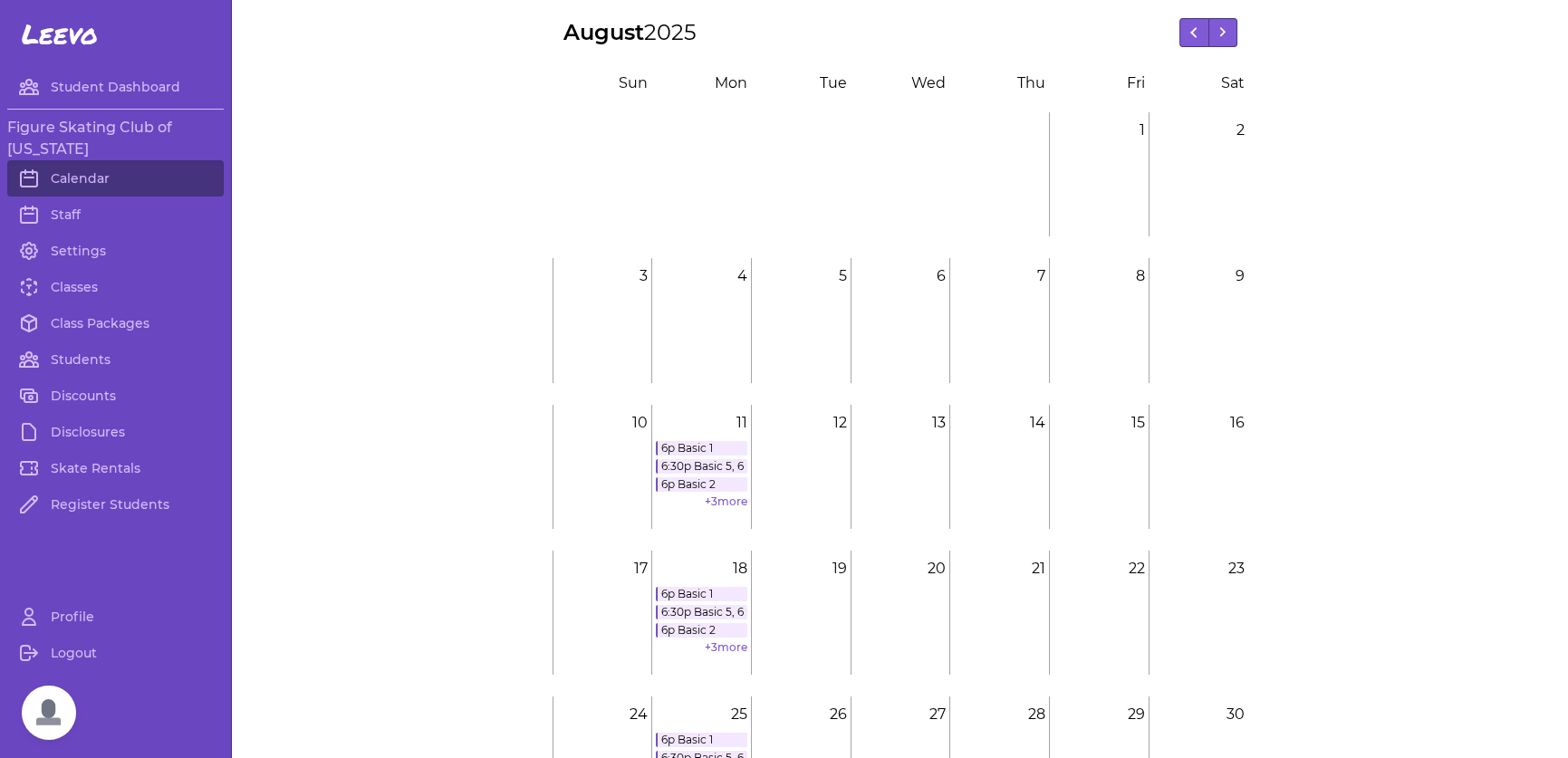
scroll to position [272, 0]
